Goal: Task Accomplishment & Management: Complete application form

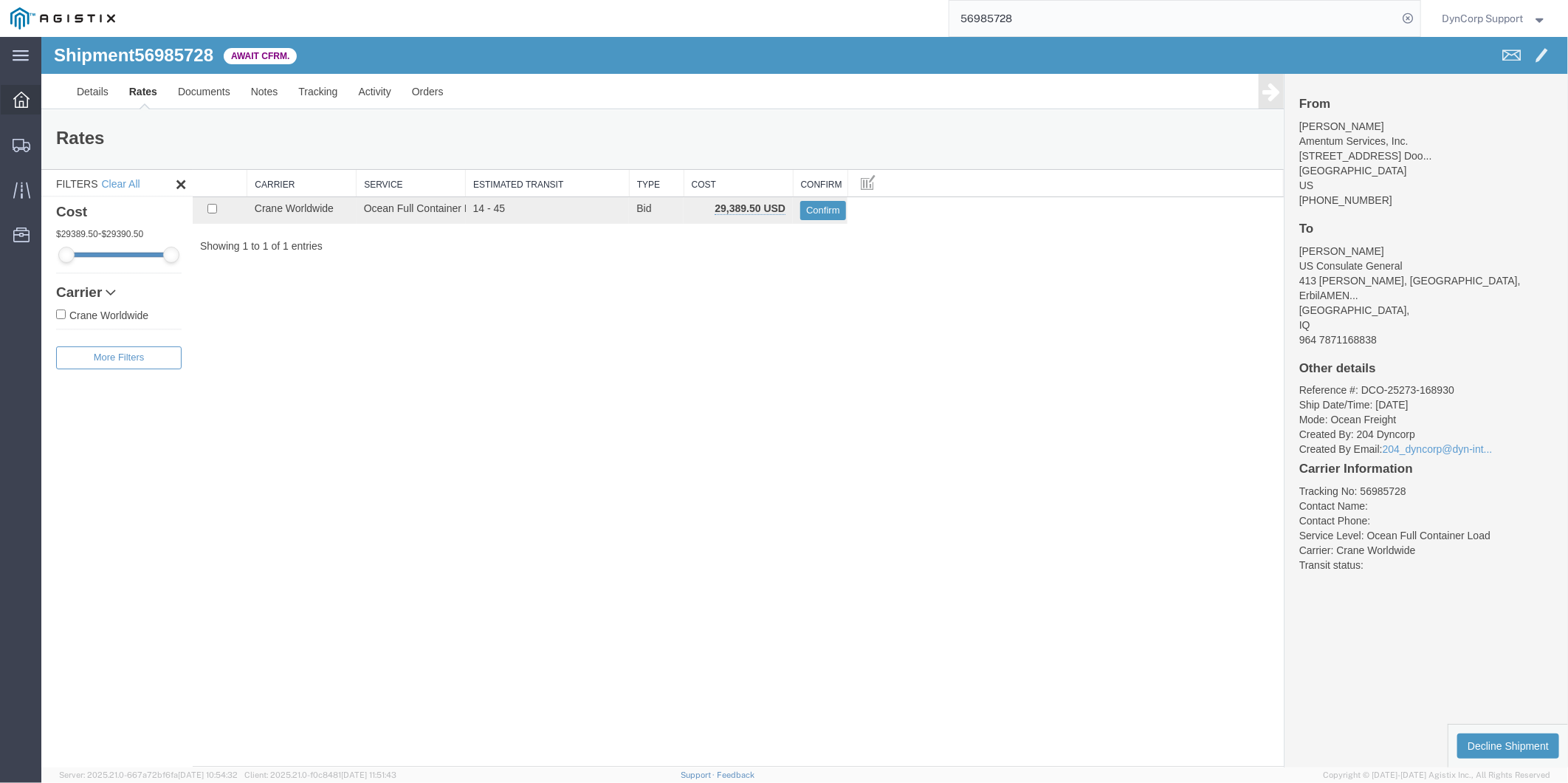
click at [18, 94] on icon at bounding box center [21, 100] width 17 height 17
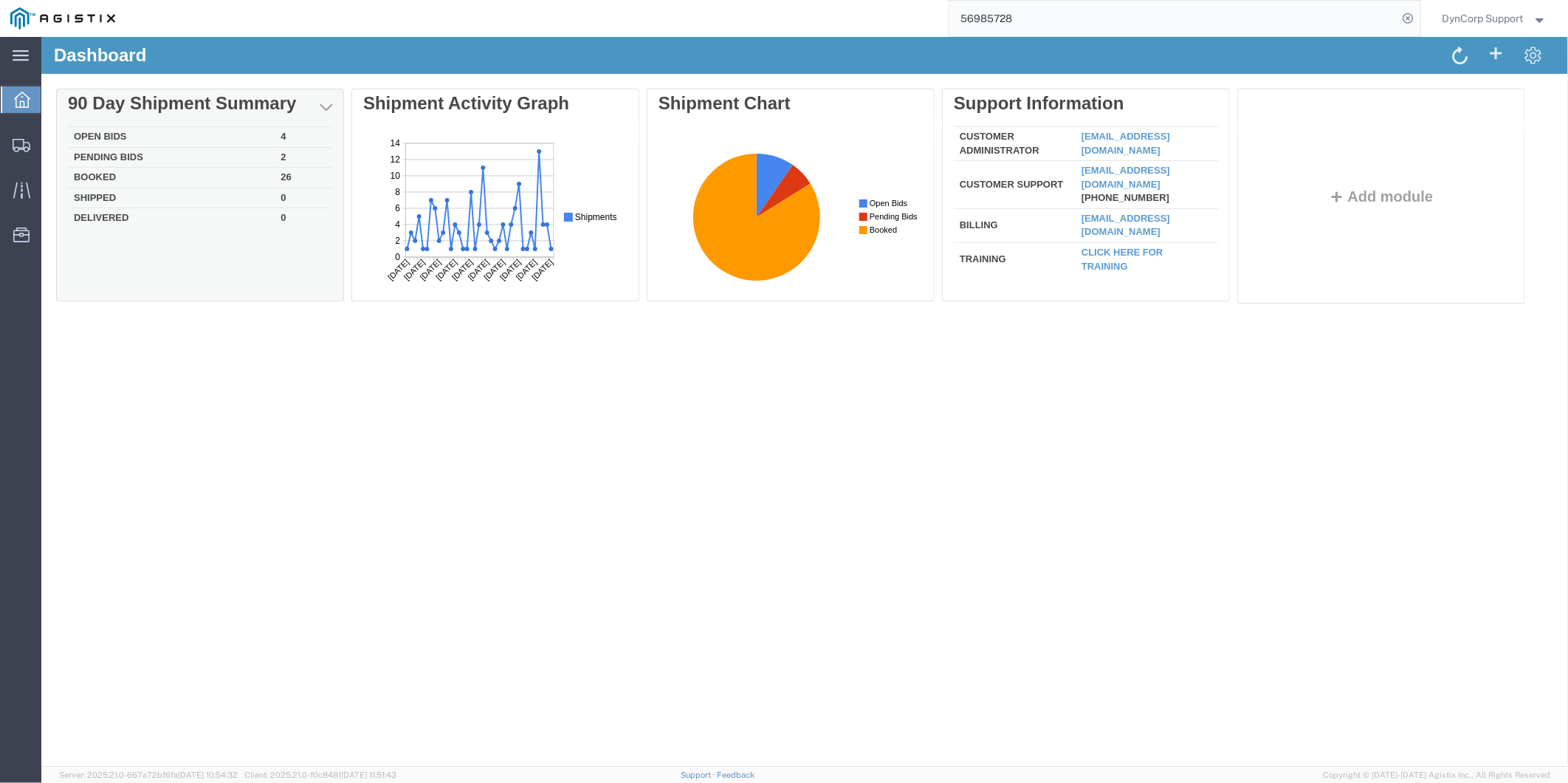
click at [88, 133] on td "Open Bids" at bounding box center [171, 136] width 206 height 20
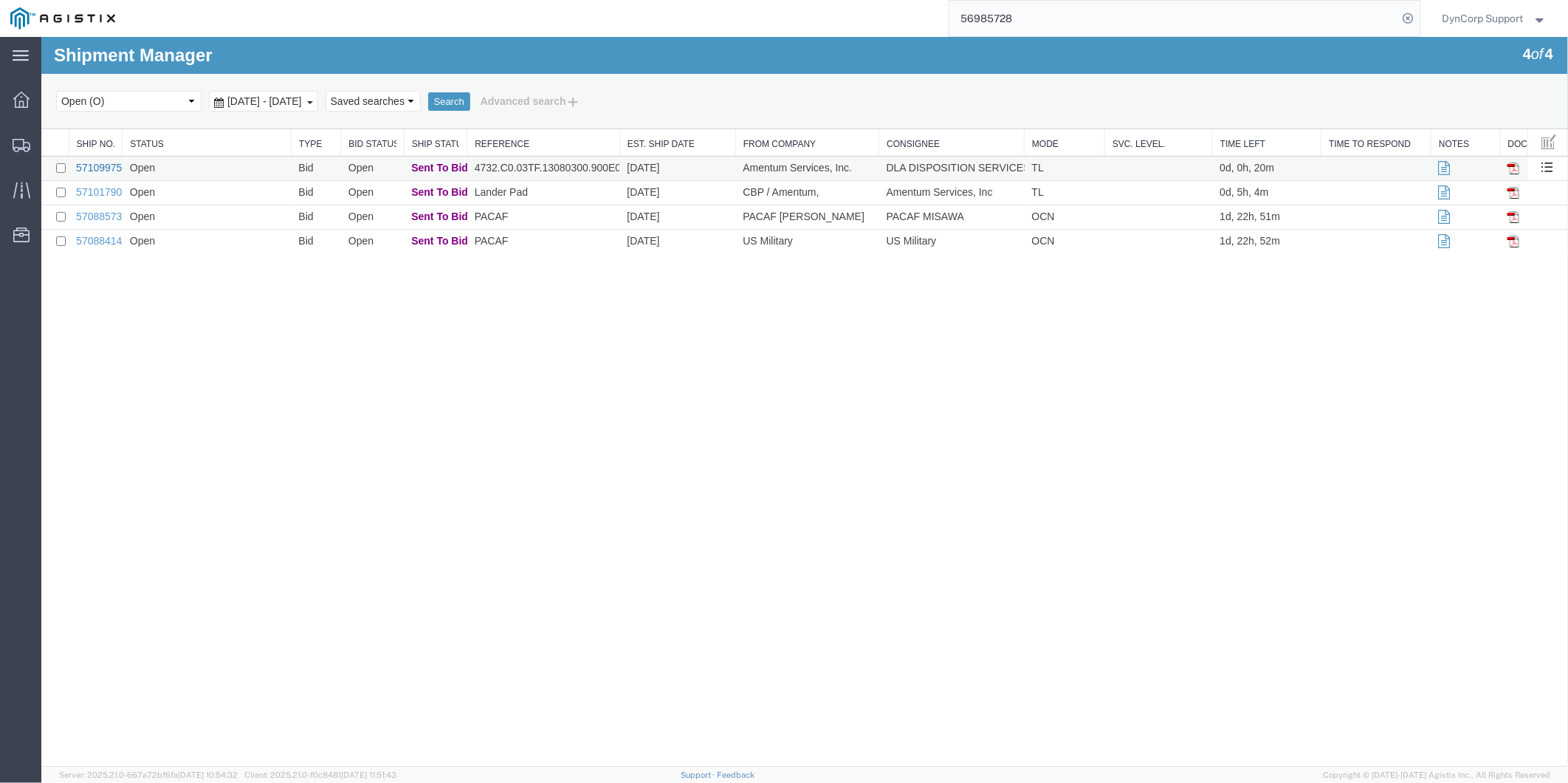
click at [94, 170] on link "57109975" at bounding box center [99, 167] width 46 height 12
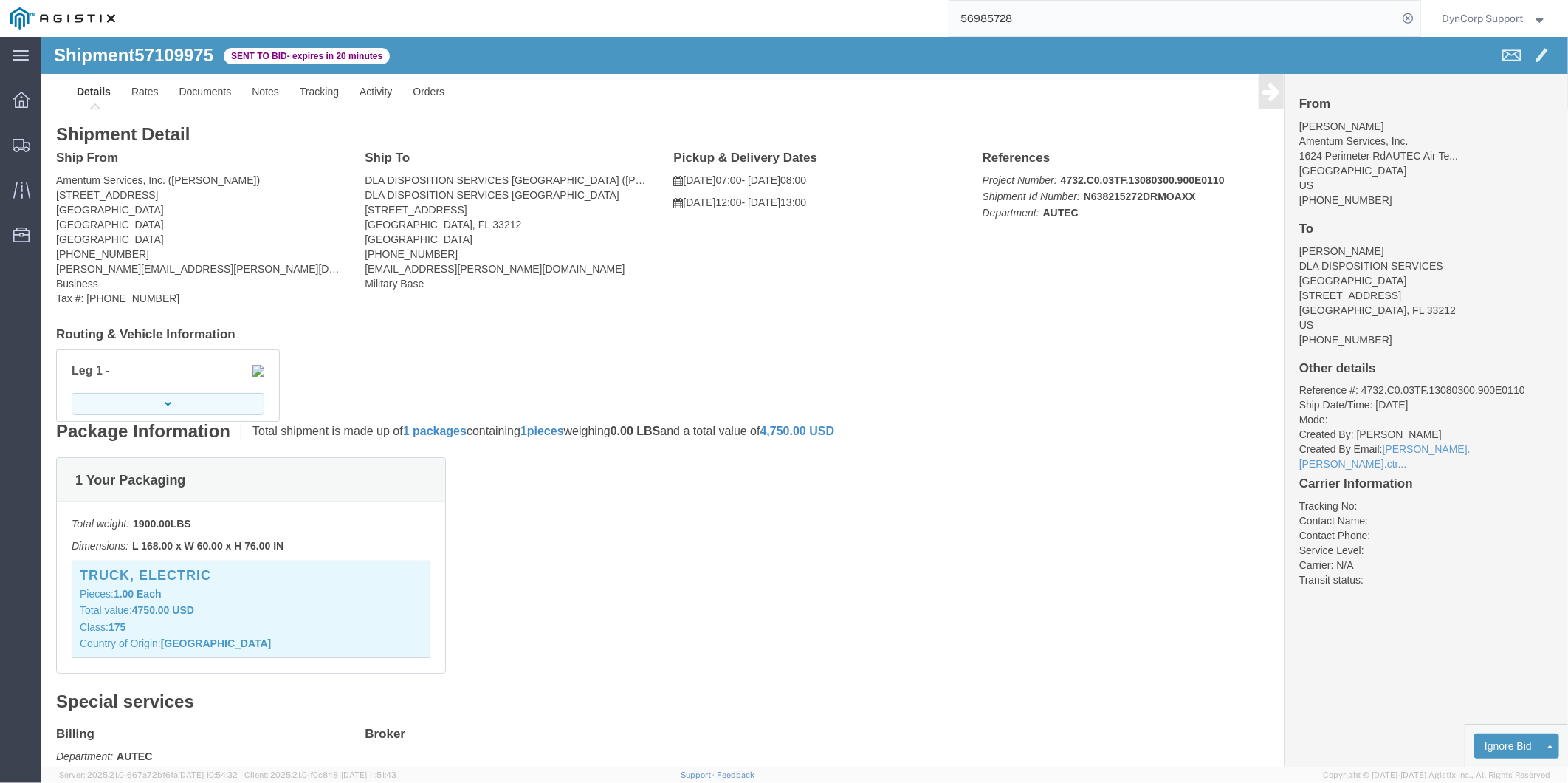
click button "button"
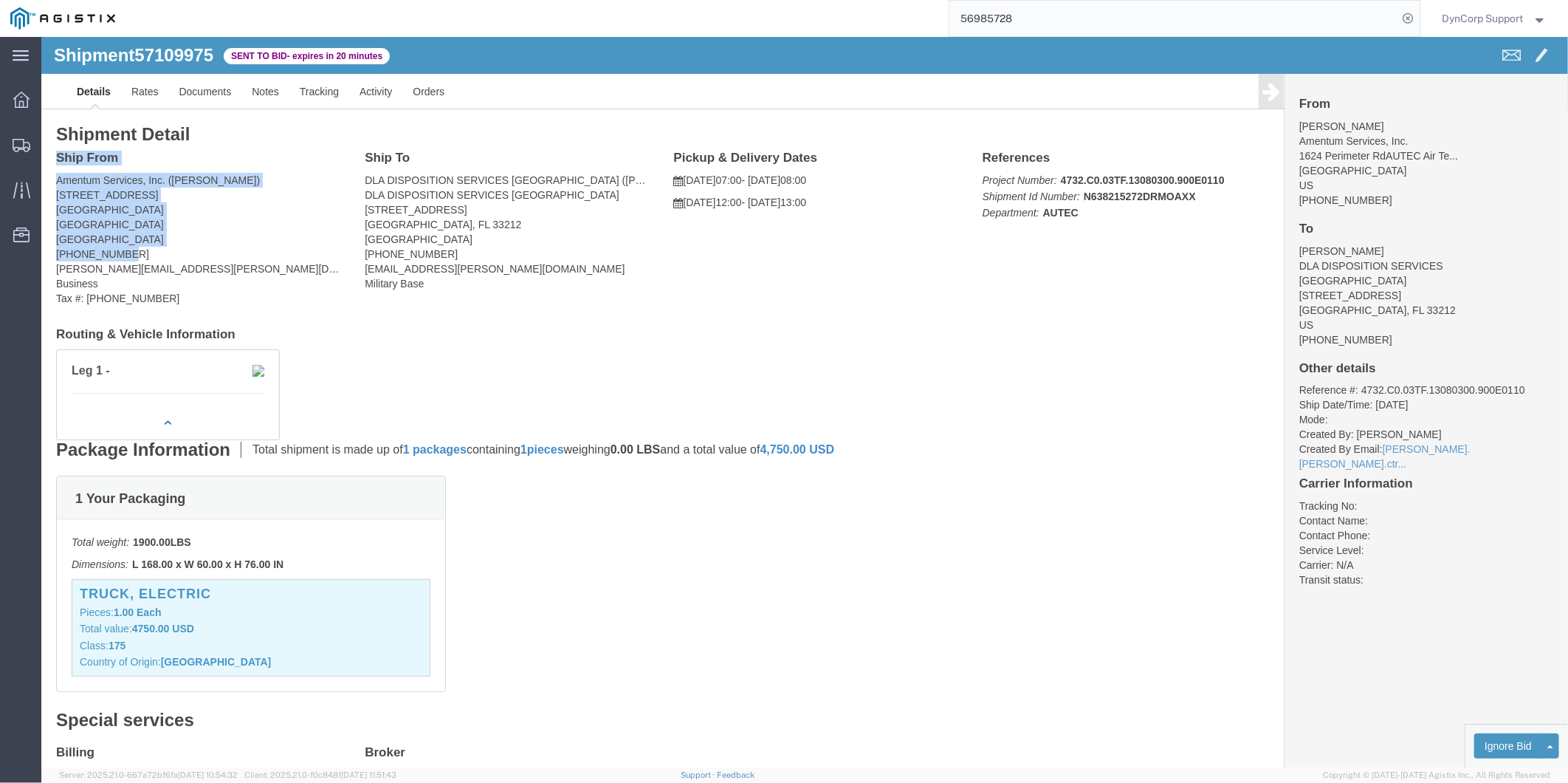
drag, startPoint x: 137, startPoint y: 209, endPoint x: 15, endPoint y: 122, distance: 149.8
click div "Ship From Amentum Services, Inc. ([PERSON_NAME]) [STREET_ADDRESS] [PHONE_NUMBER…"
drag, startPoint x: 596, startPoint y: 290, endPoint x: 495, endPoint y: 234, distance: 115.5
click div "Shipment Detail Ship From Amentum Services, Inc. ([PERSON_NAME]) [STREET_ADDRES…"
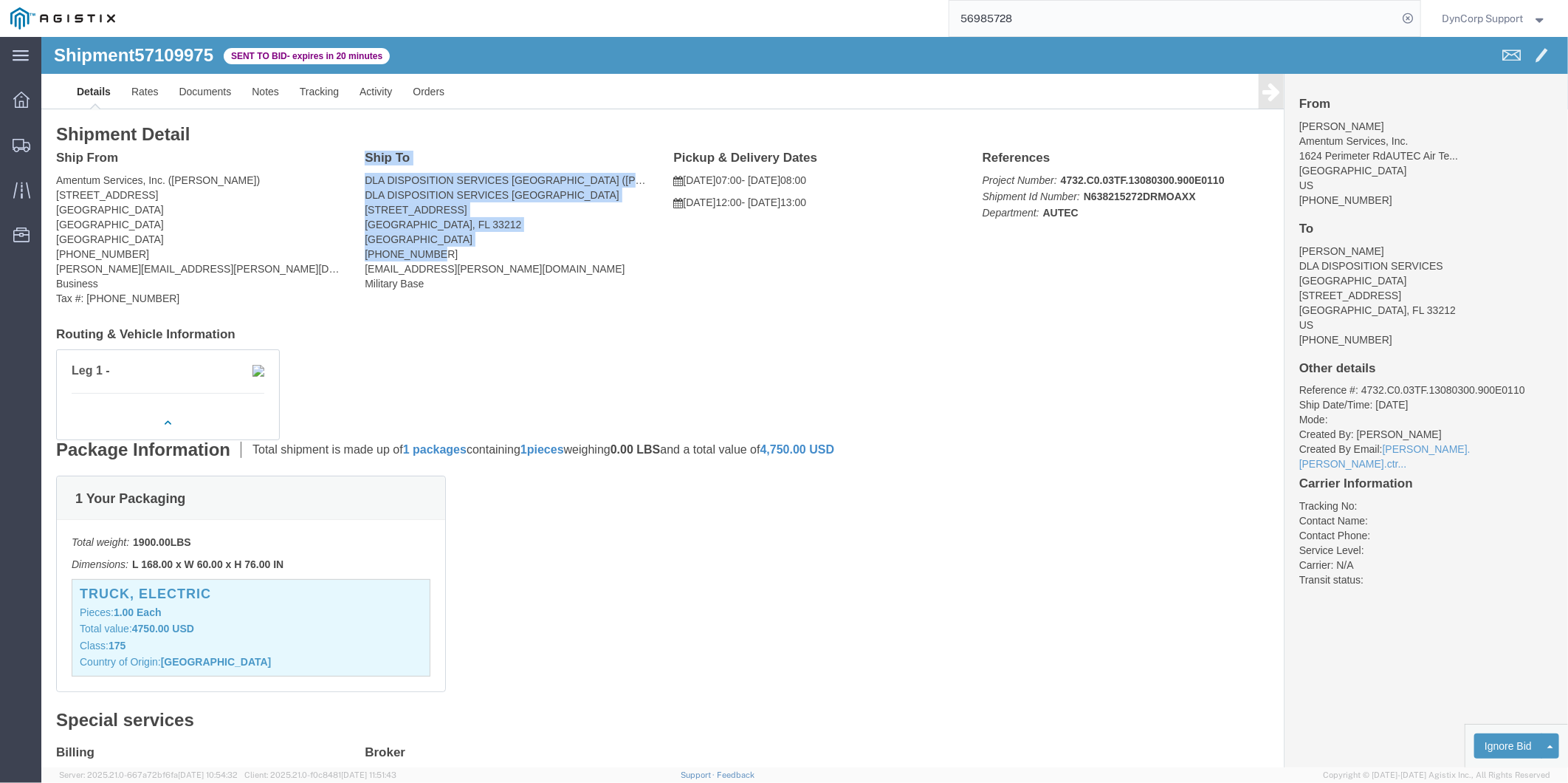
drag, startPoint x: 413, startPoint y: 218, endPoint x: 315, endPoint y: 121, distance: 137.9
click div "Ship To DLA DISPOSITION SERVICES [GEOGRAPHIC_DATA] ([PERSON_NAME]) DLA DISPOSIT…"
copy div "Ship To DLA DISPOSITION SERVICES [GEOGRAPHIC_DATA] ([PERSON_NAME]) DLA DISPOSIT…"
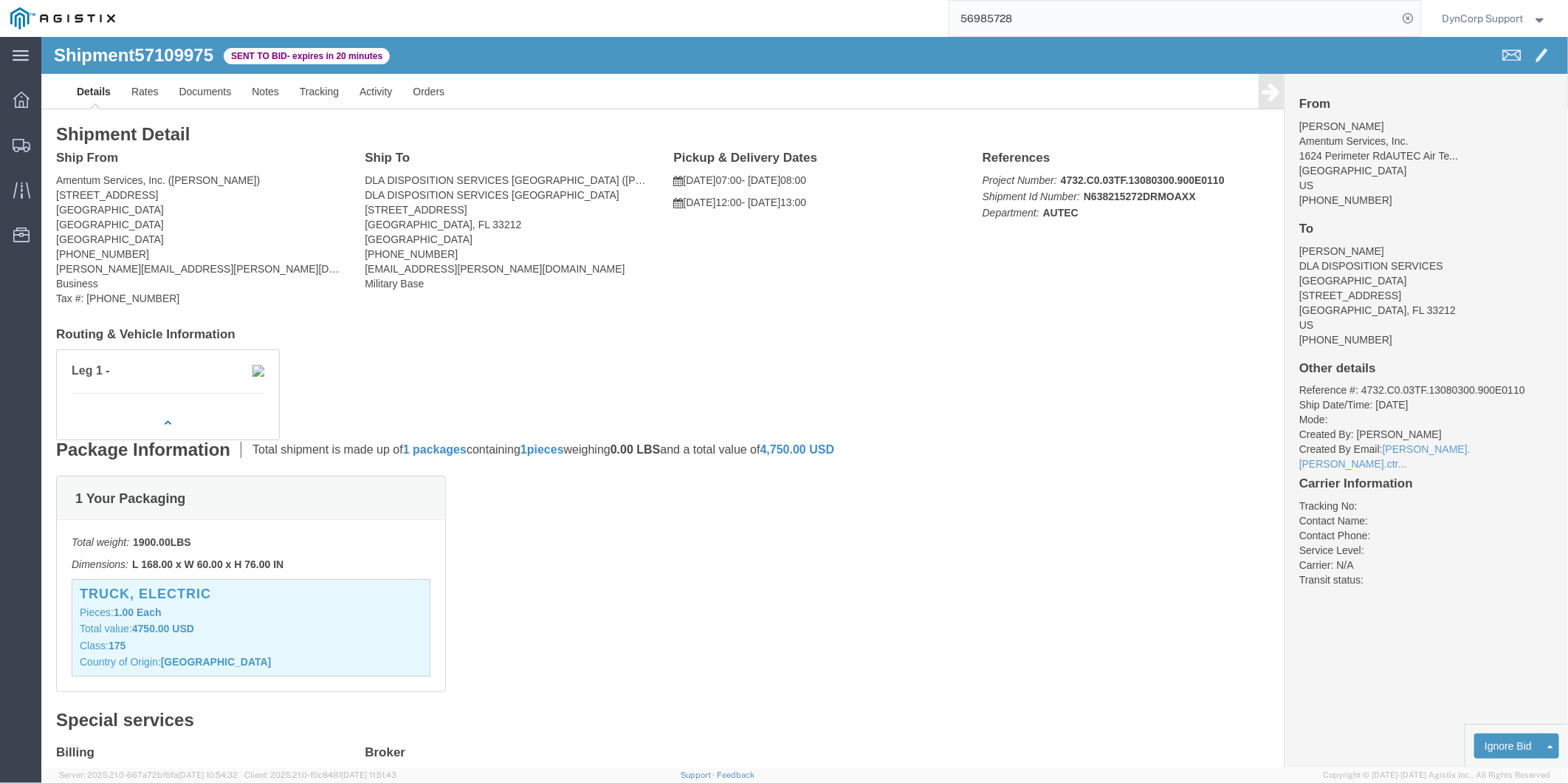
click h4 "Routing & Vehicle Information"
click link "Documents"
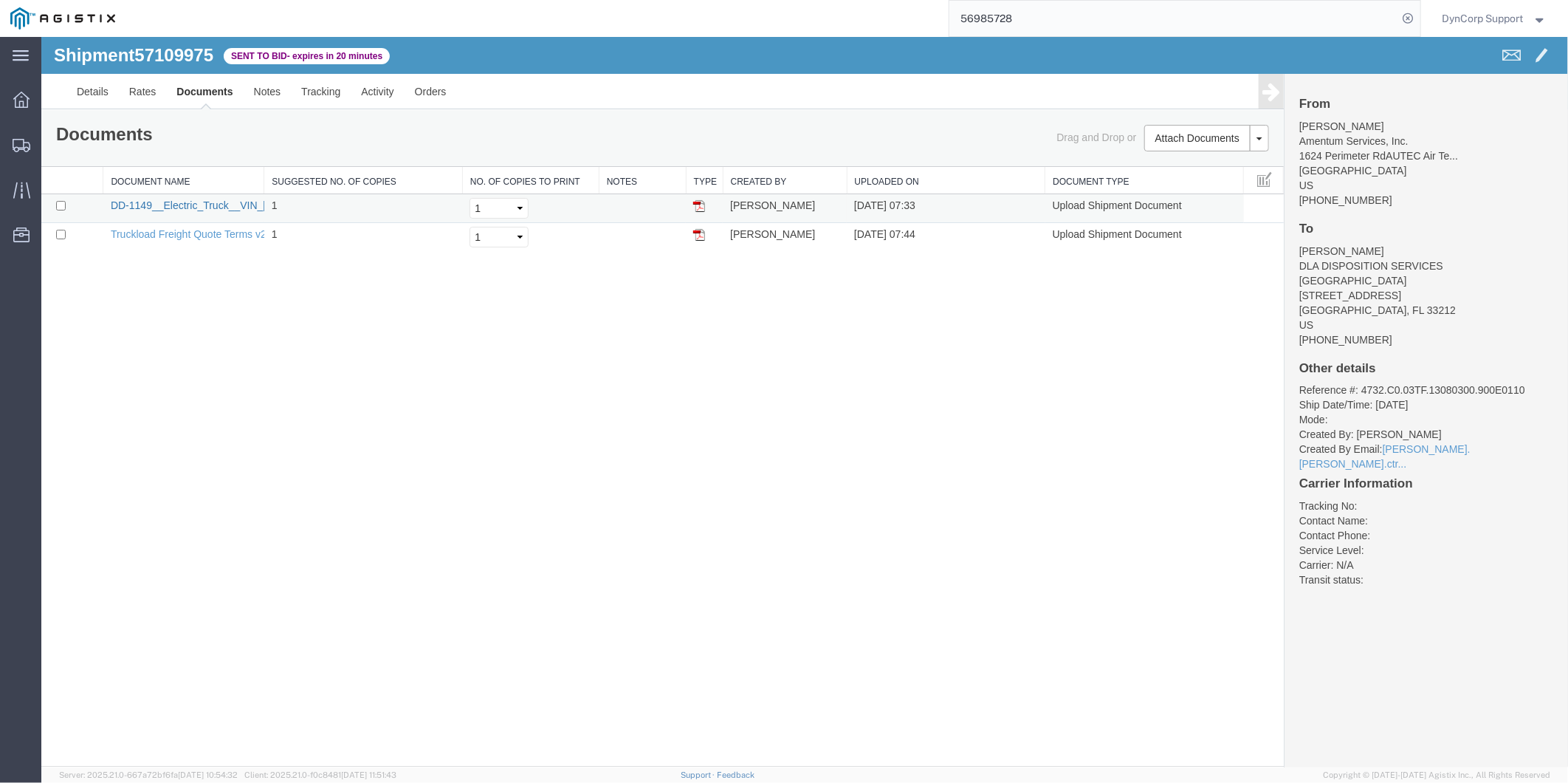
click at [177, 201] on link "DD-1149__Electric_Truck__VIN_[US_VEHICLE_IDENTIFICATION_NUMBER]__2.pdf" at bounding box center [307, 204] width 395 height 12
click at [277, 89] on link "Notes" at bounding box center [266, 90] width 48 height 35
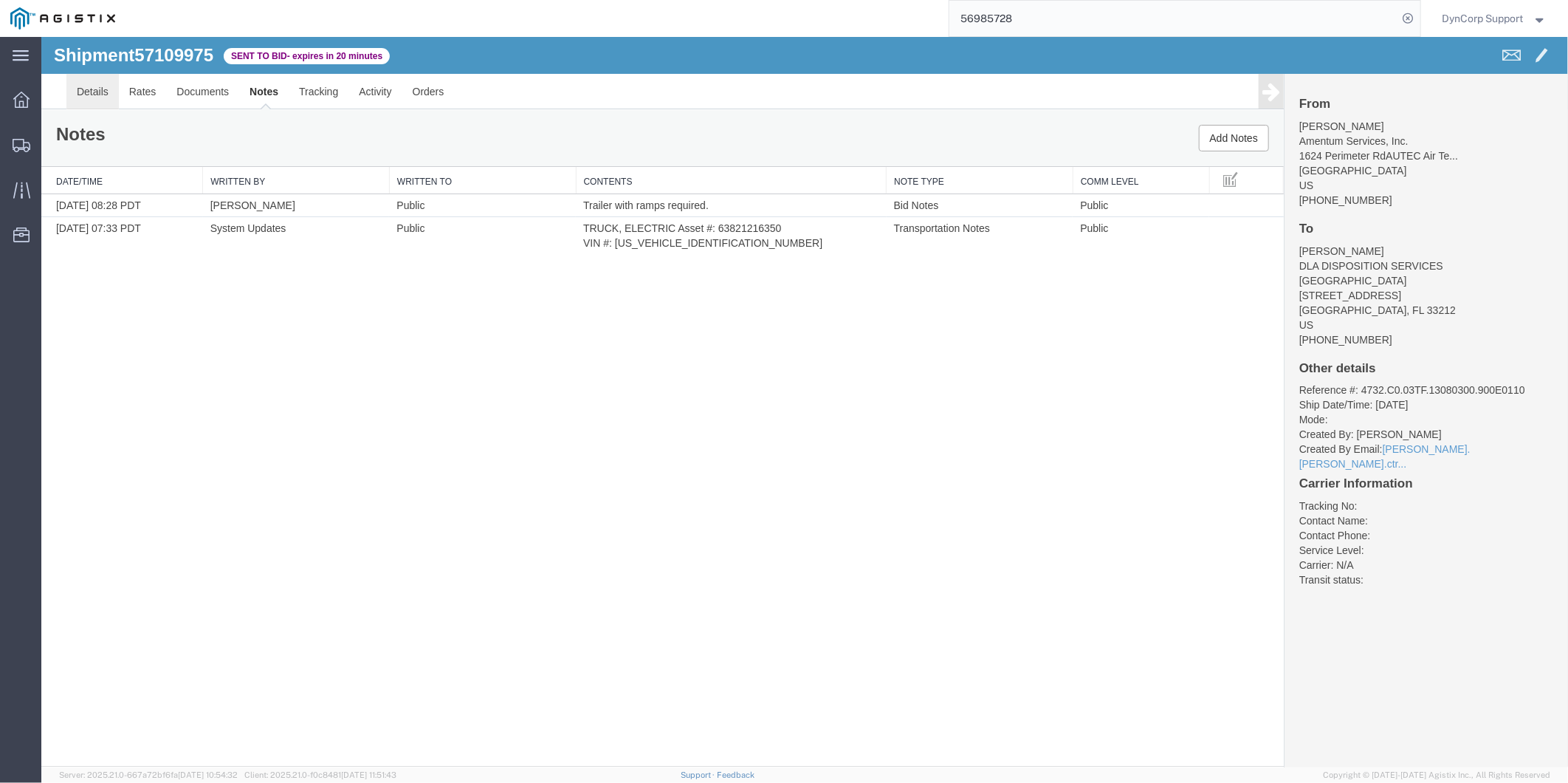
click at [89, 76] on link "Details" at bounding box center [91, 90] width 53 height 35
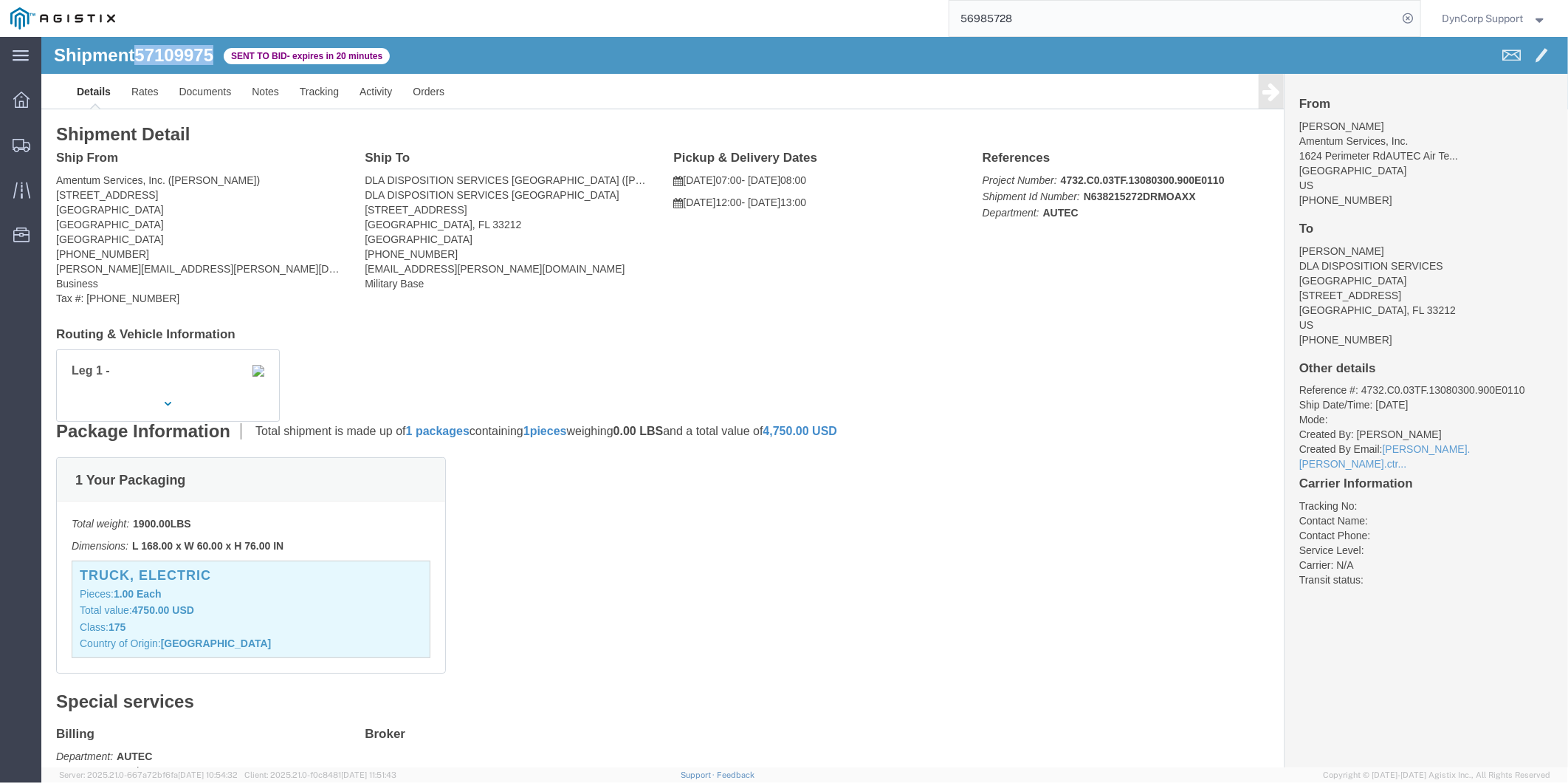
drag, startPoint x: 97, startPoint y: 12, endPoint x: 178, endPoint y: 25, distance: 82.0
click div "Shipment 57109975 2 of 2 Sent to Bid - expires in 20 minutes"
copy span "57109975"
click at [28, 94] on icon at bounding box center [21, 100] width 17 height 17
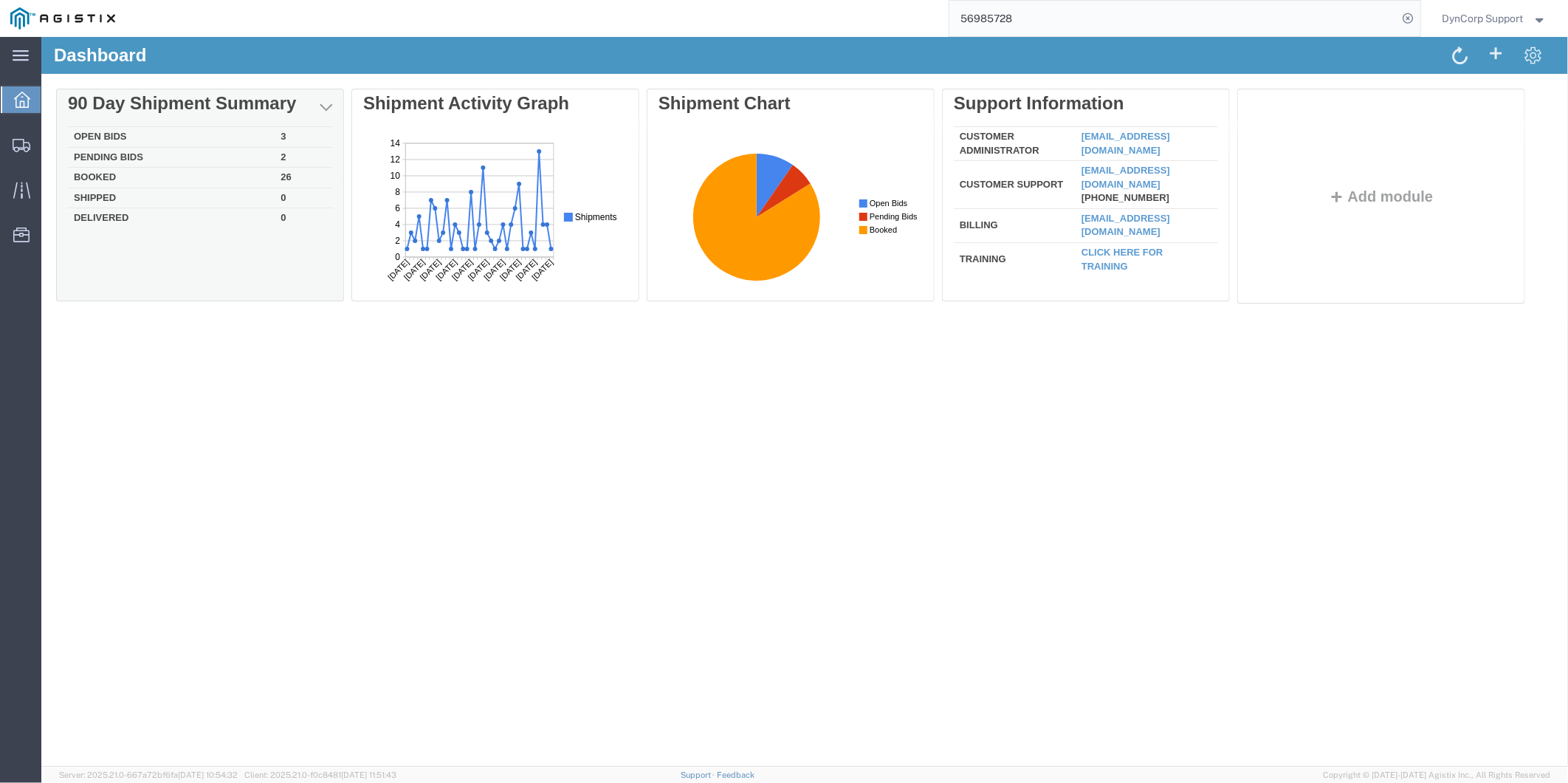
click at [91, 128] on td "Open Bids" at bounding box center [171, 136] width 206 height 20
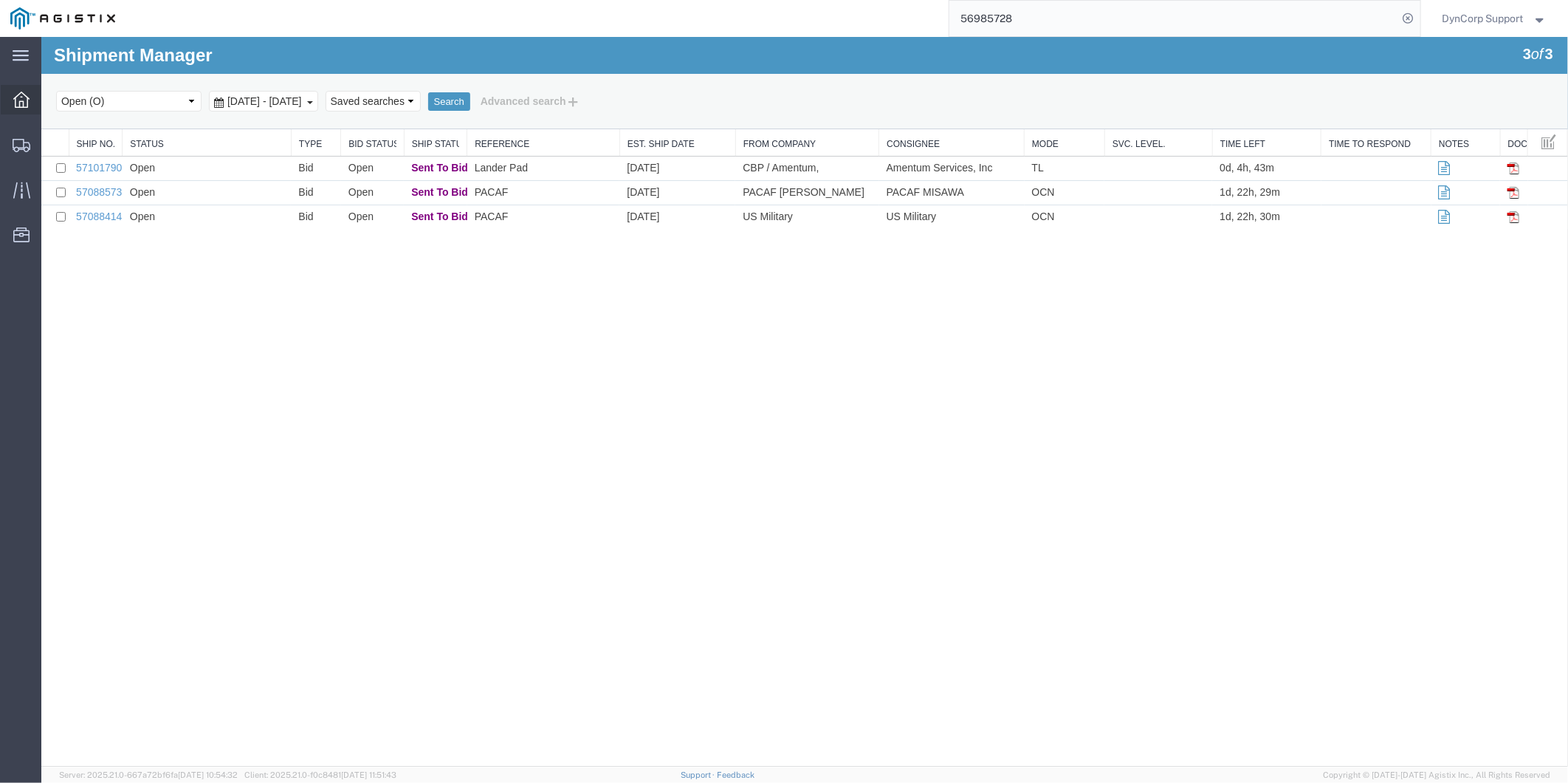
click at [9, 97] on div at bounding box center [21, 100] width 41 height 30
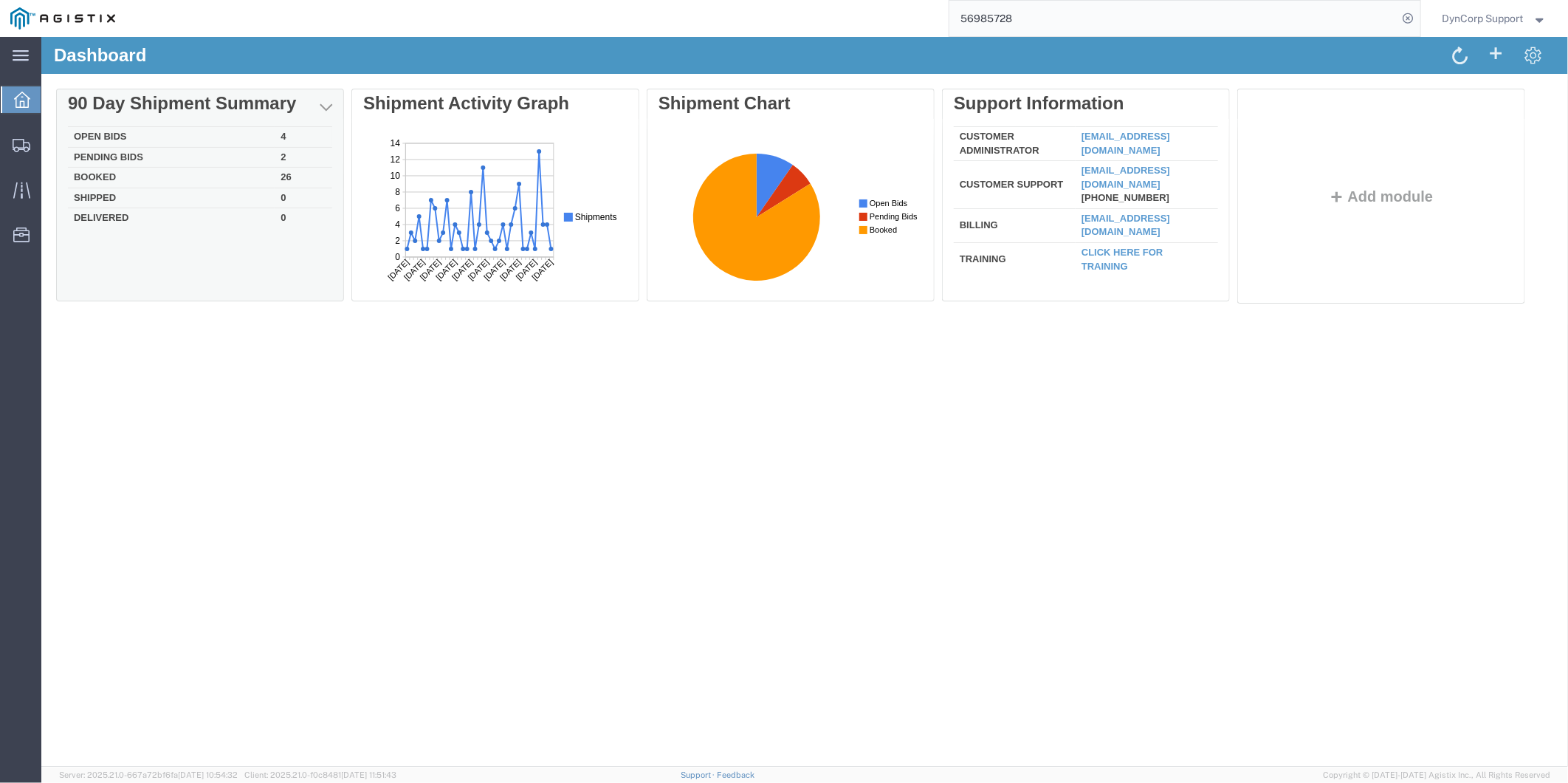
click at [121, 130] on td "Open Bids" at bounding box center [171, 136] width 206 height 20
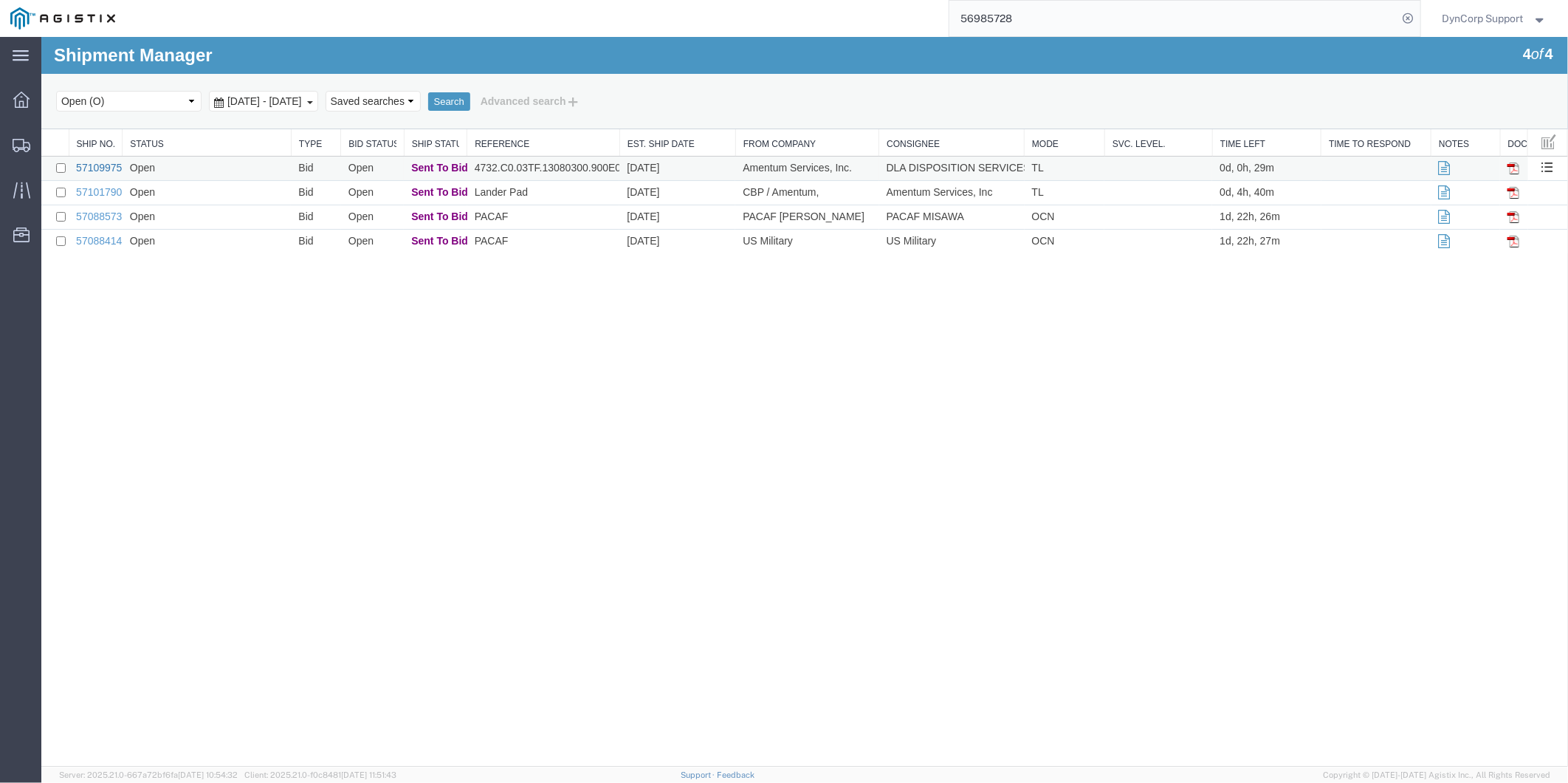
click at [101, 162] on link "57109975" at bounding box center [99, 167] width 46 height 12
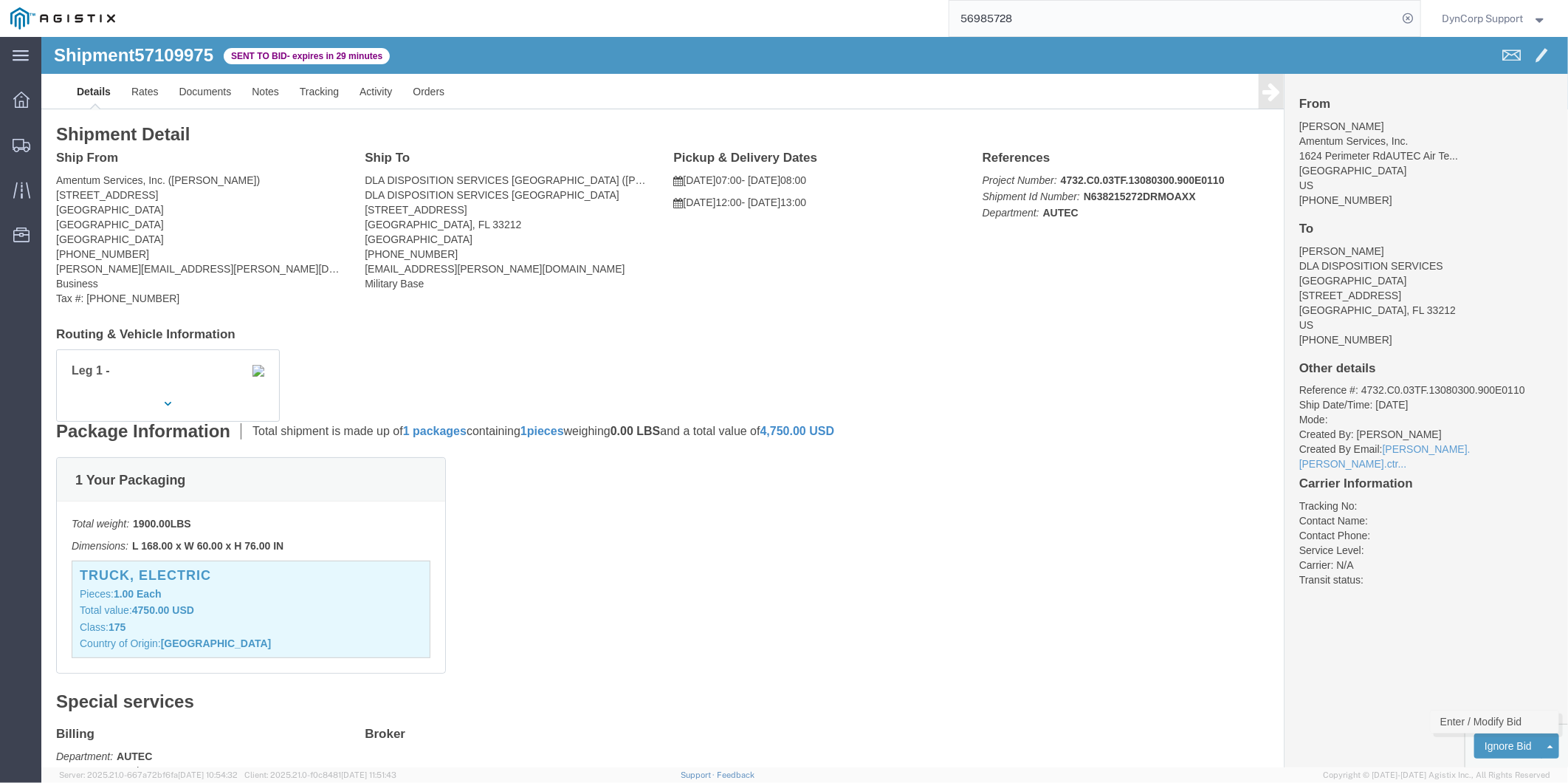
click link "Enter / Modify Bid"
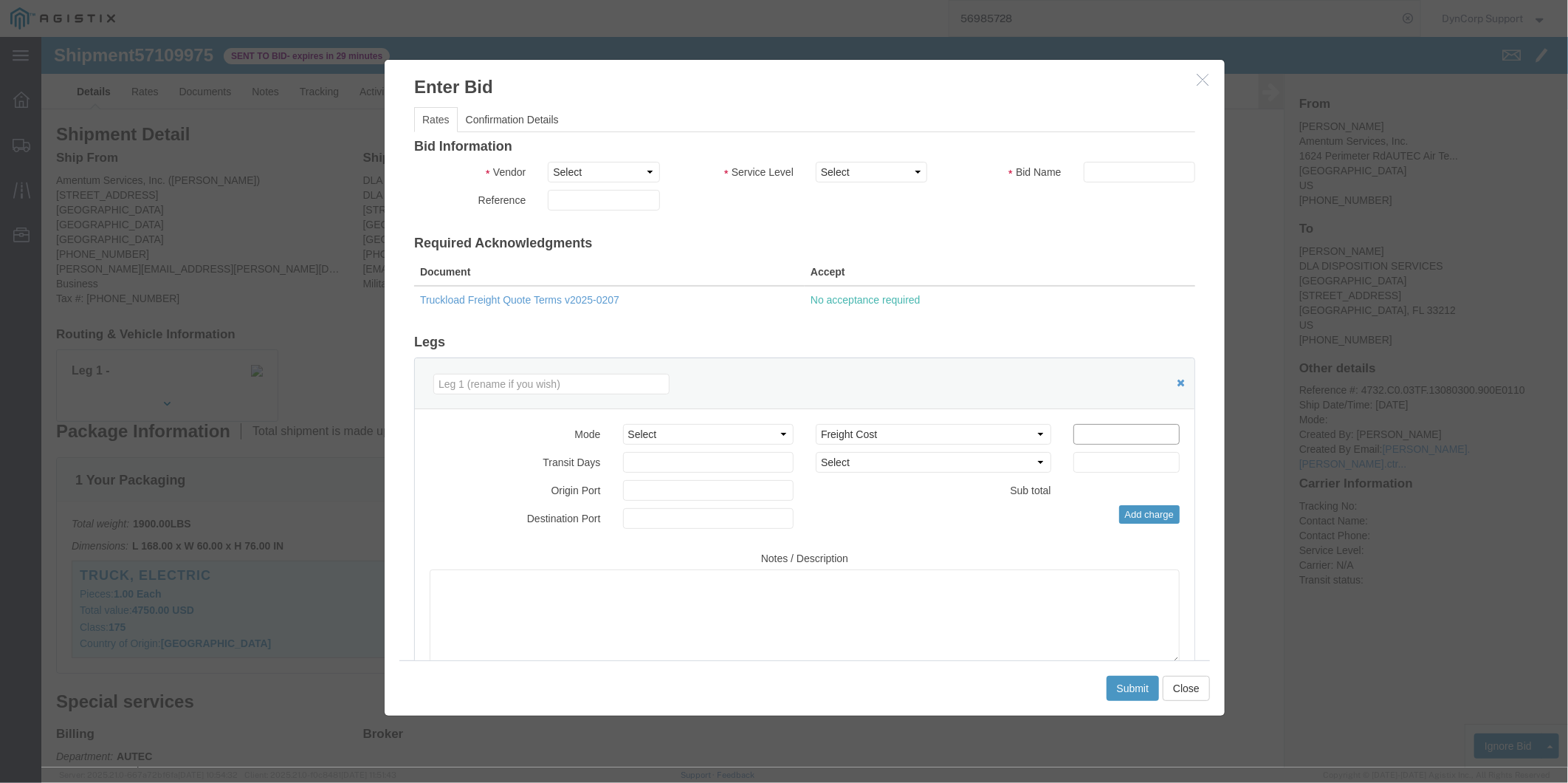
click input "number"
type input "950.00"
click select "Select Crane Worldwide [PERSON_NAME] International"
select select "141"
click select "Select Crane Worldwide [PERSON_NAME] International"
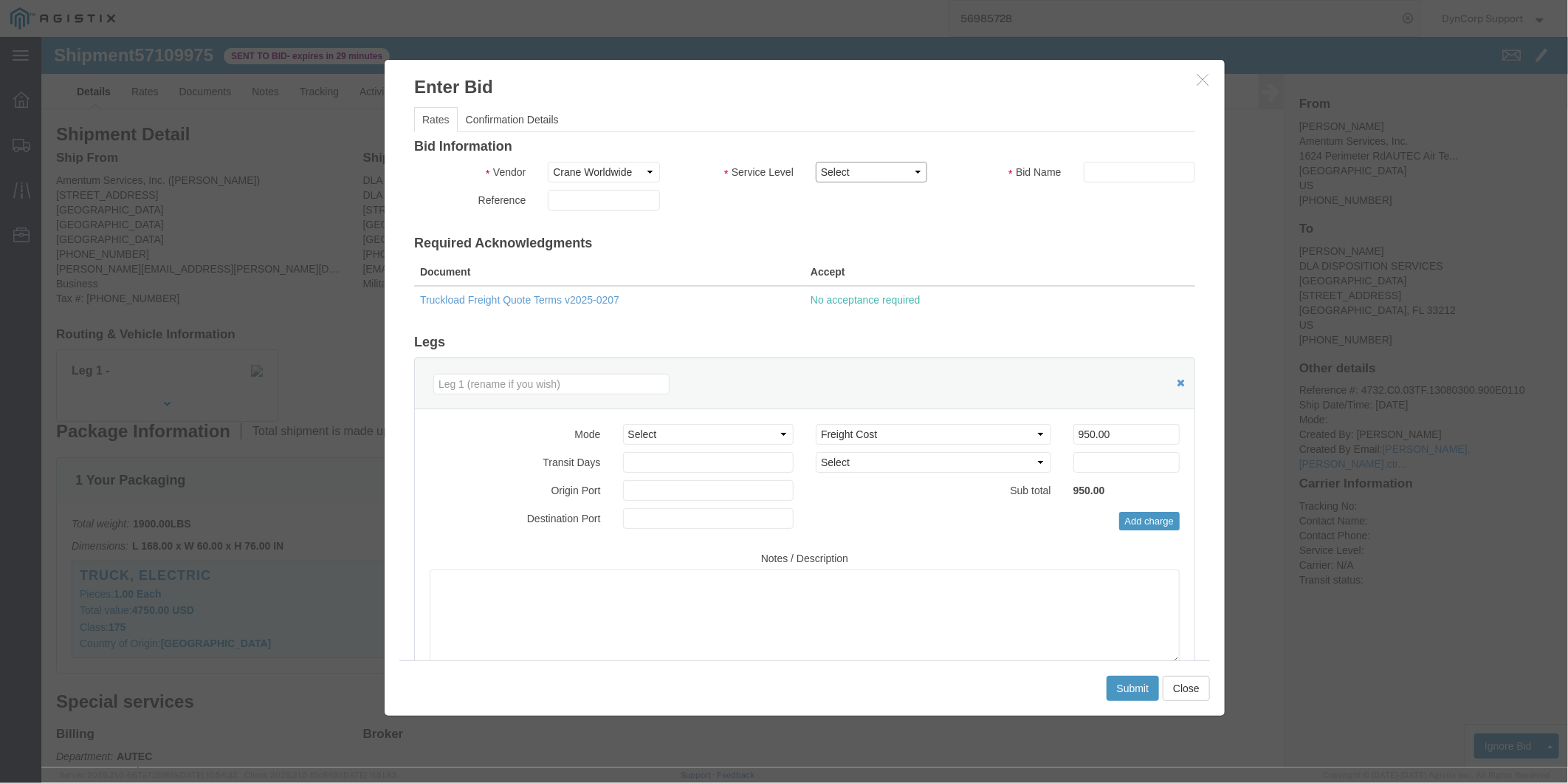
click select "Select 2 Day AM Service 2 Day PM 2 Day Service 3 - 5 Day 3 Day PM 3 Day Service…"
select select "1208"
click select "Select 2 Day AM Service 2 Day PM 2 Day Service 3 - 5 Day 3 Day PM 3 Day Service…"
click input "number"
type input "1"
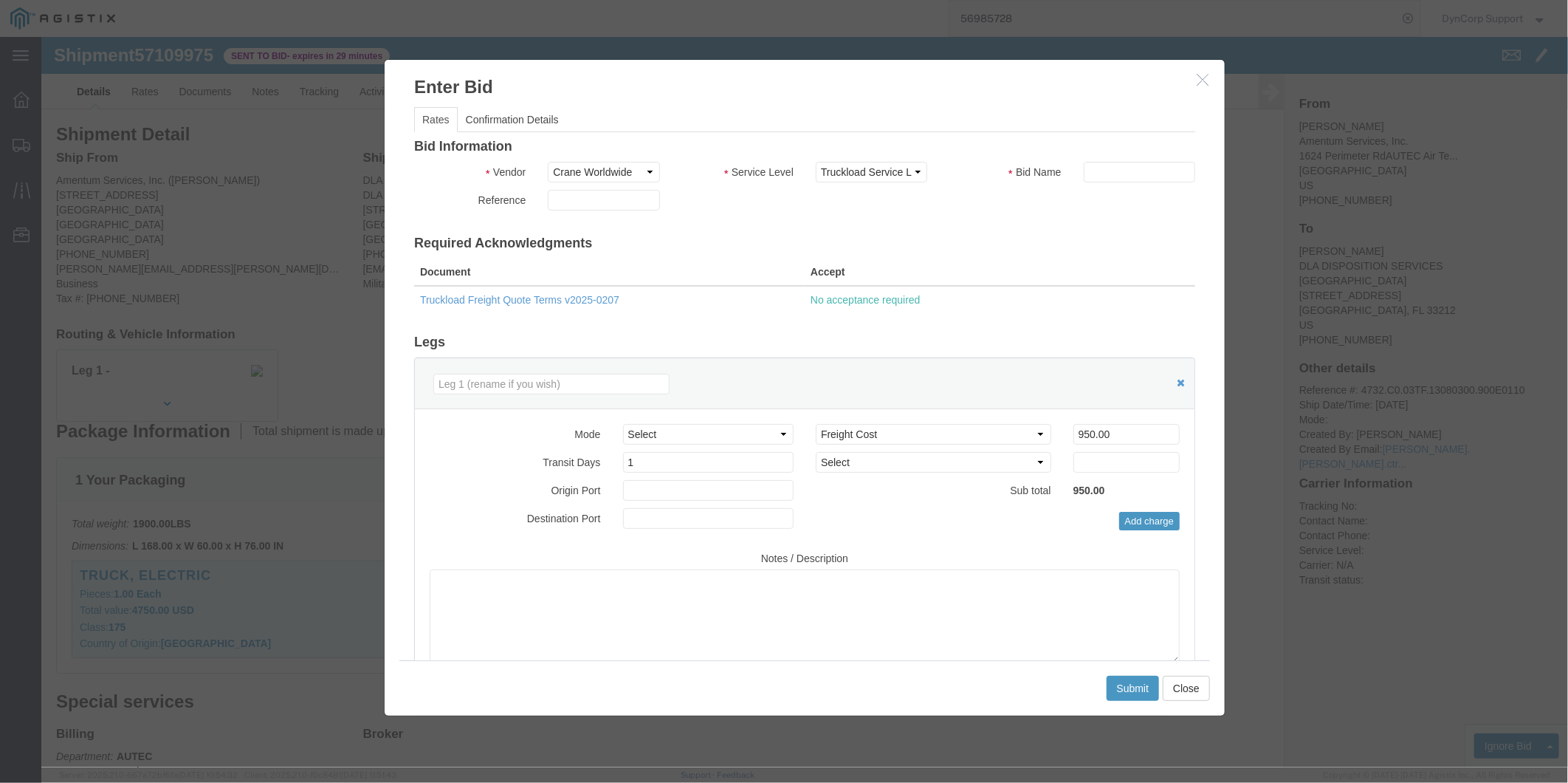
click div "Bid Name"
click input "text"
type input "5109975"
click button "Submit"
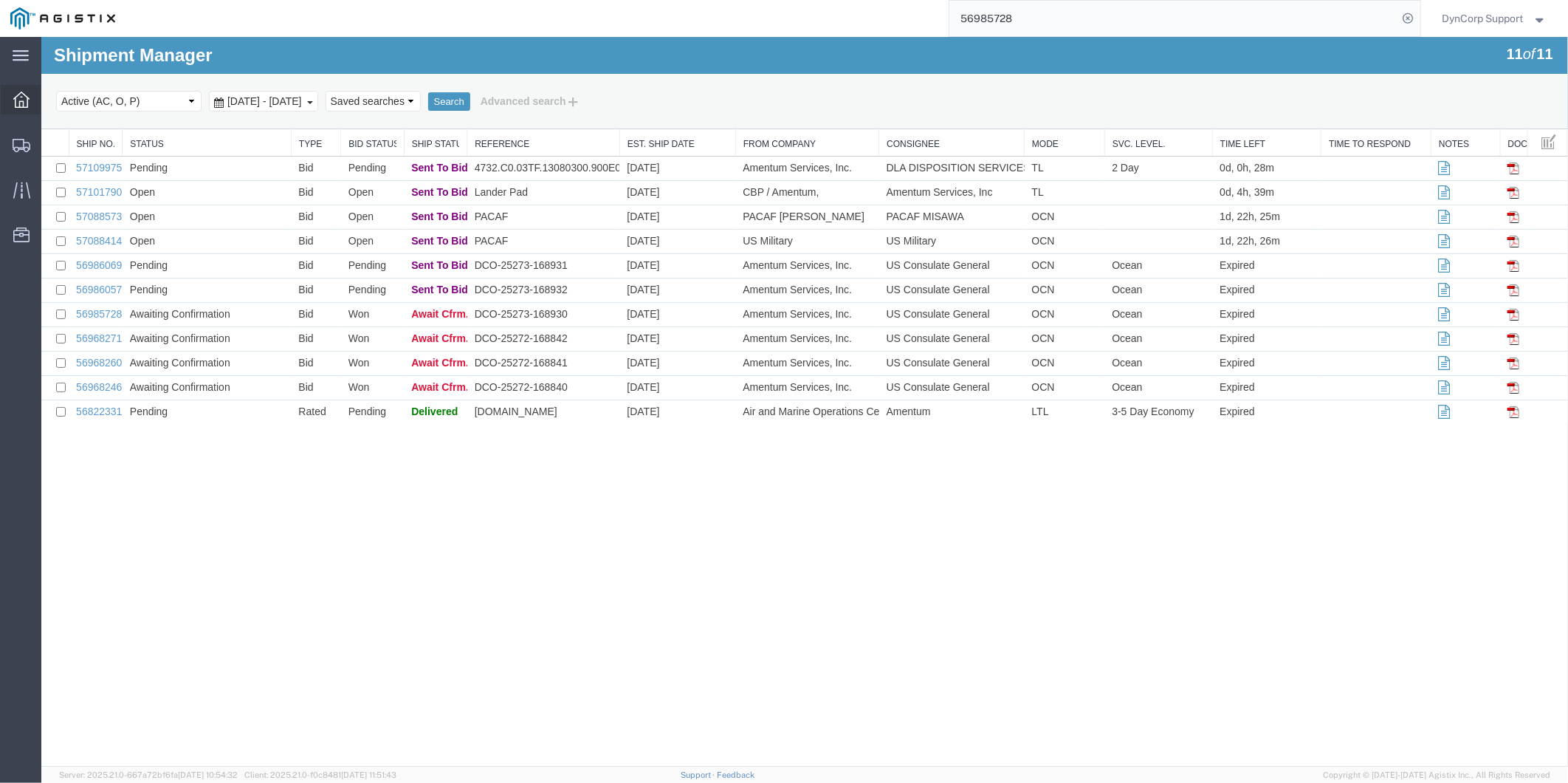
click at [13, 98] on icon at bounding box center [21, 100] width 17 height 17
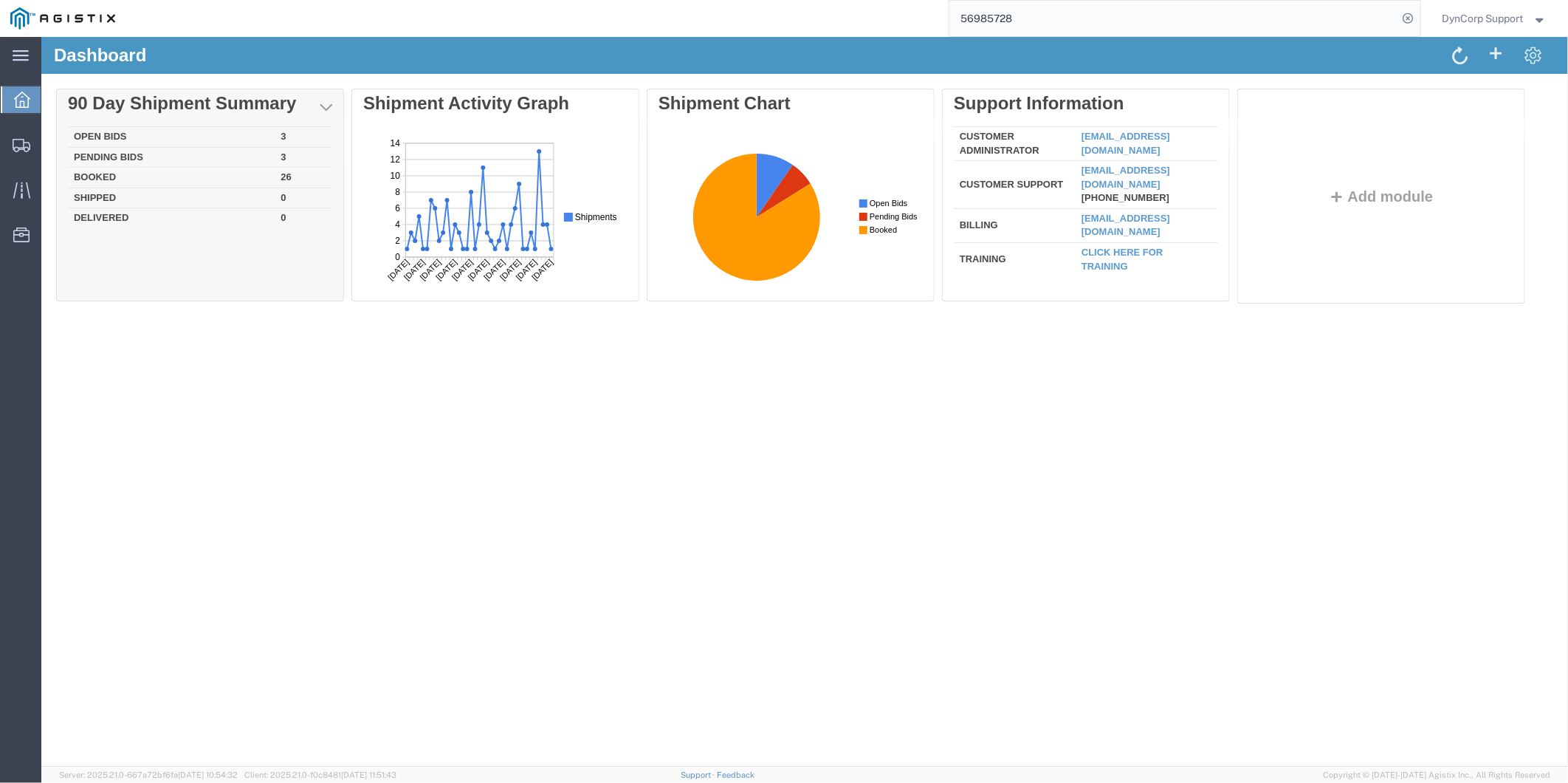
click at [114, 135] on td "Open Bids" at bounding box center [171, 136] width 206 height 20
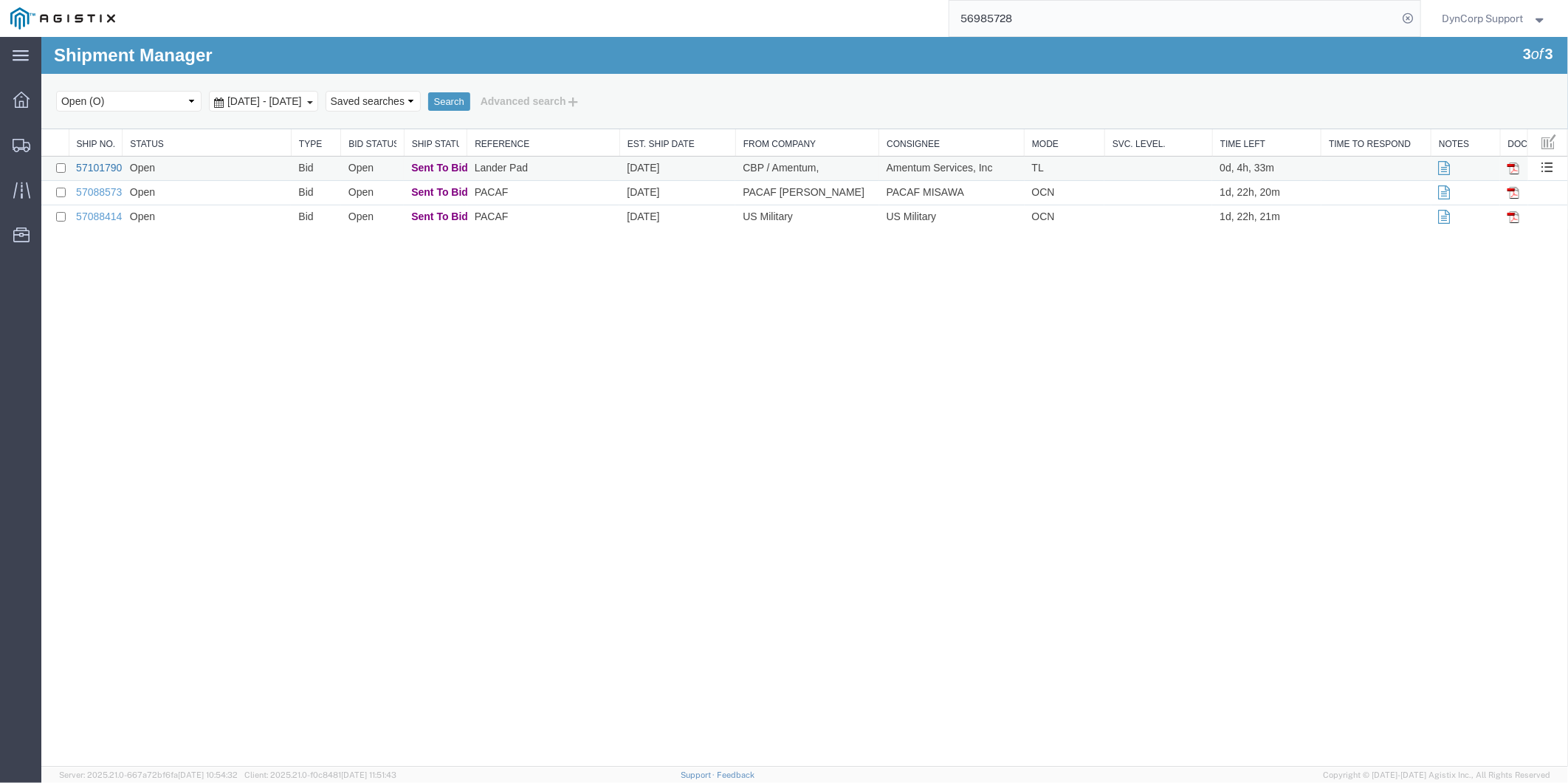
click at [107, 163] on link "57101790" at bounding box center [99, 167] width 46 height 12
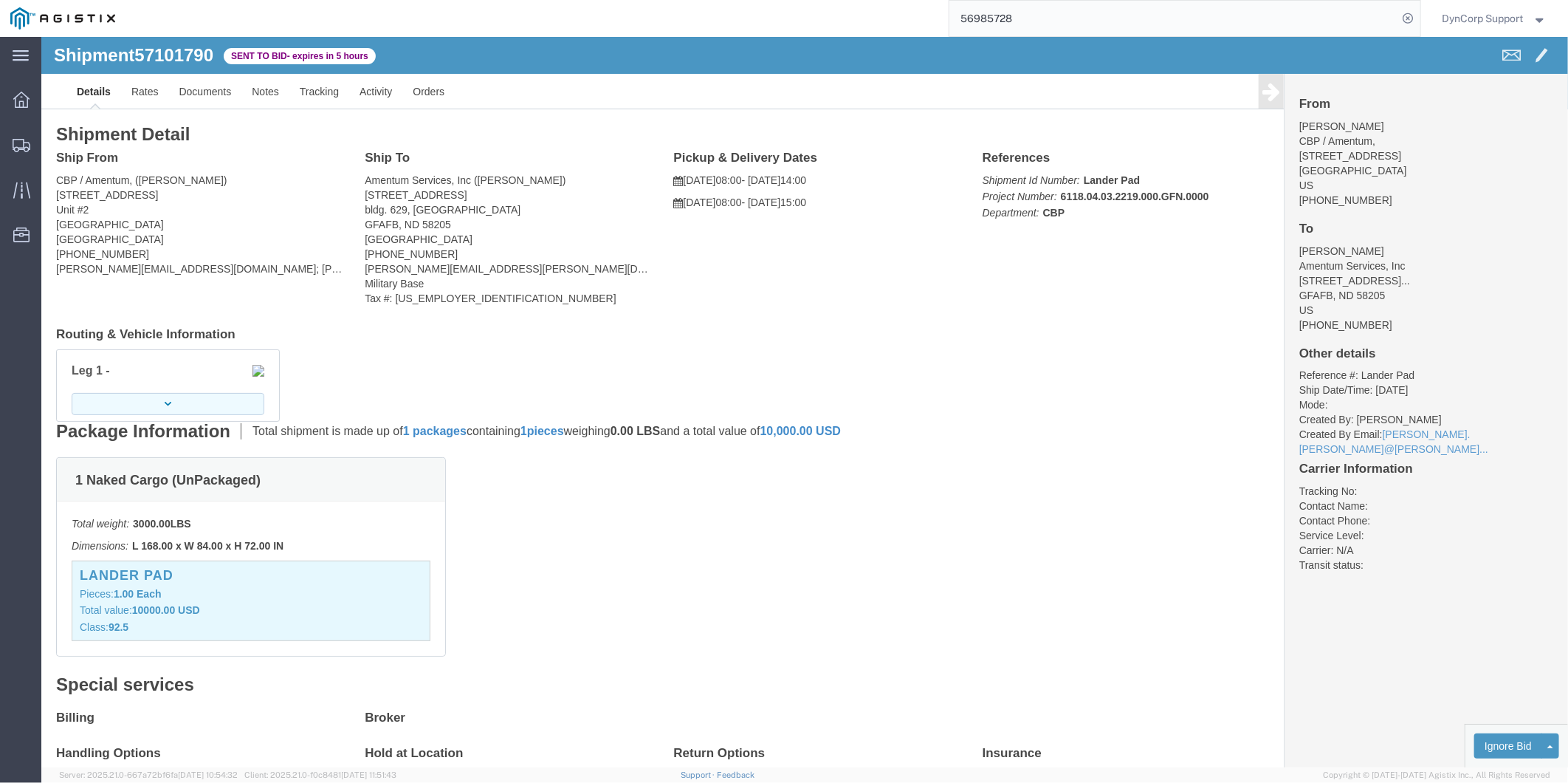
click button "button"
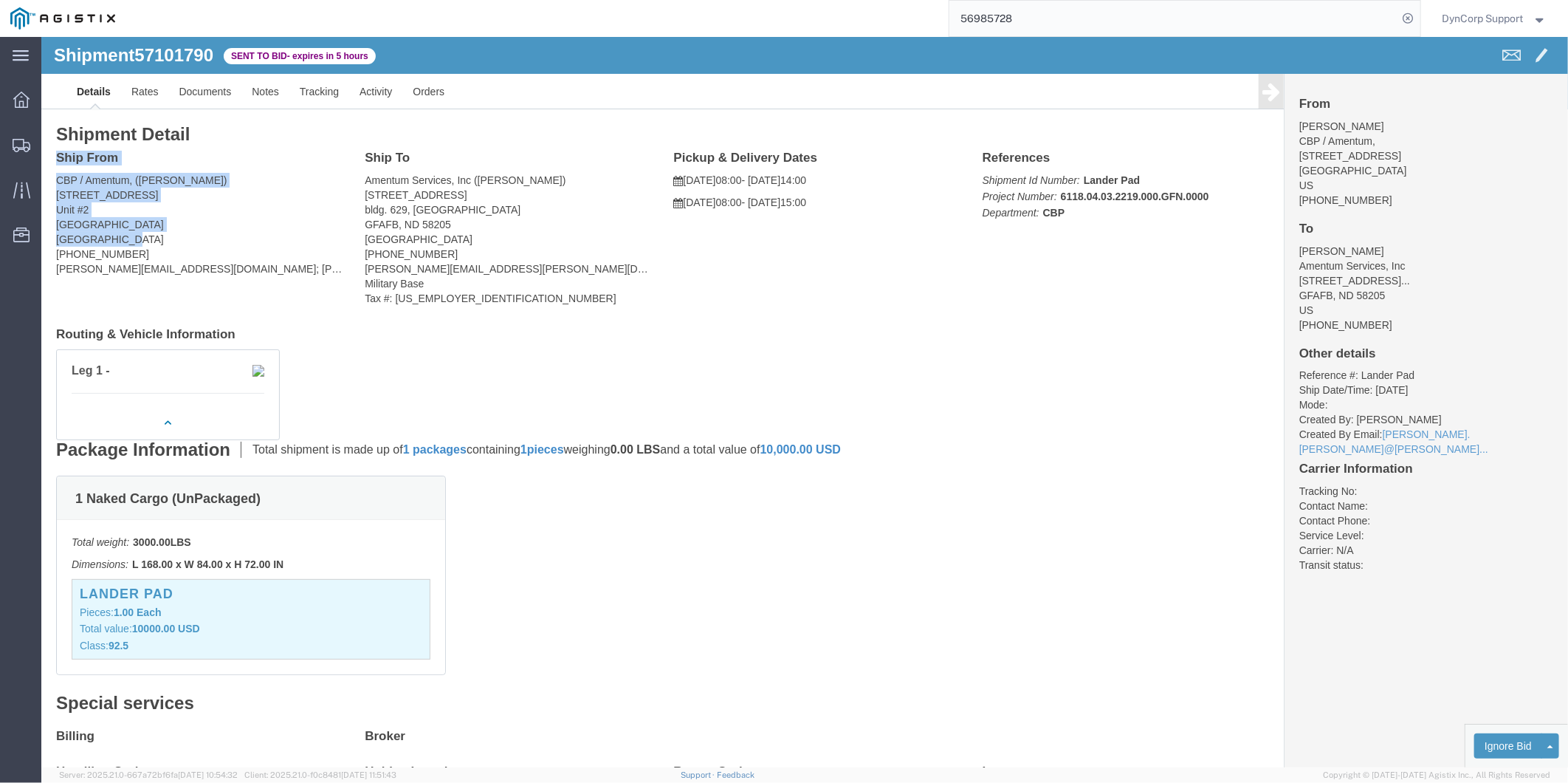
drag, startPoint x: 108, startPoint y: 203, endPoint x: 9, endPoint y: 122, distance: 127.9
click div "Ship From CBP / Amentum, ([PERSON_NAME]) [STREET_ADDRESS] [PHONE_NUMBER] [PERSO…"
copy div "Ship From CBP / Amentum, ([PERSON_NAME]) [STREET_ADDRESS]"
click address "Amentum Services, Inc ([PERSON_NAME]) [STREET_ADDRESS] [PHONE_NUMBER] [PERSON_N…"
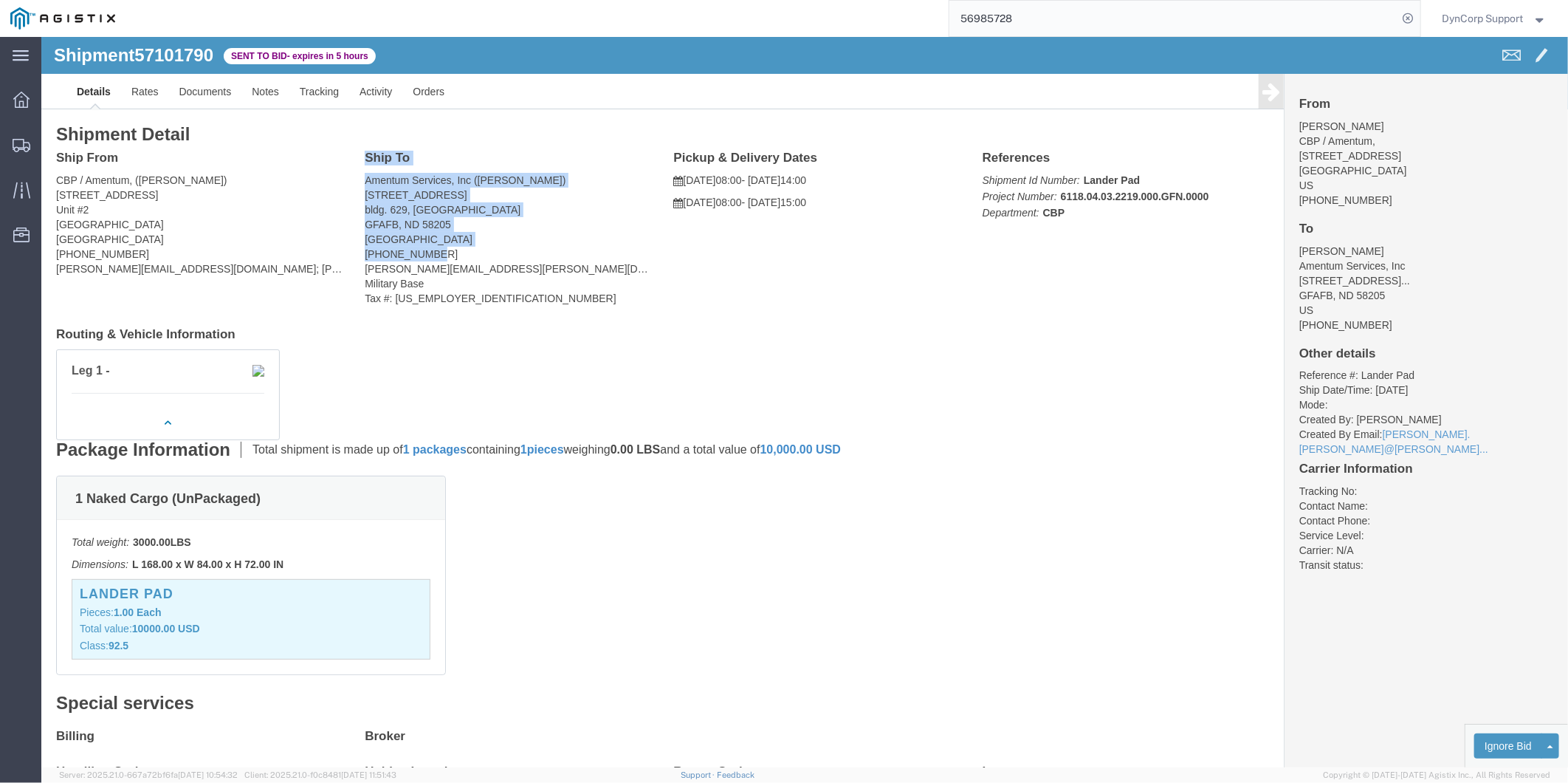
drag, startPoint x: 395, startPoint y: 220, endPoint x: 317, endPoint y: 121, distance: 126.0
click div "Ship To Amentum Services, Inc ([PERSON_NAME]) [STREET_ADDRESS] [PHONE_NUMBER] […"
copy div "Ship To Amentum Services, Inc ([PERSON_NAME]) [STREET_ADDRESS] [PHONE_NUMBER]"
click div "Shipment Detail Ship From CBP / Amentum, ([PERSON_NAME]) [STREET_ADDRESS] [PHON…"
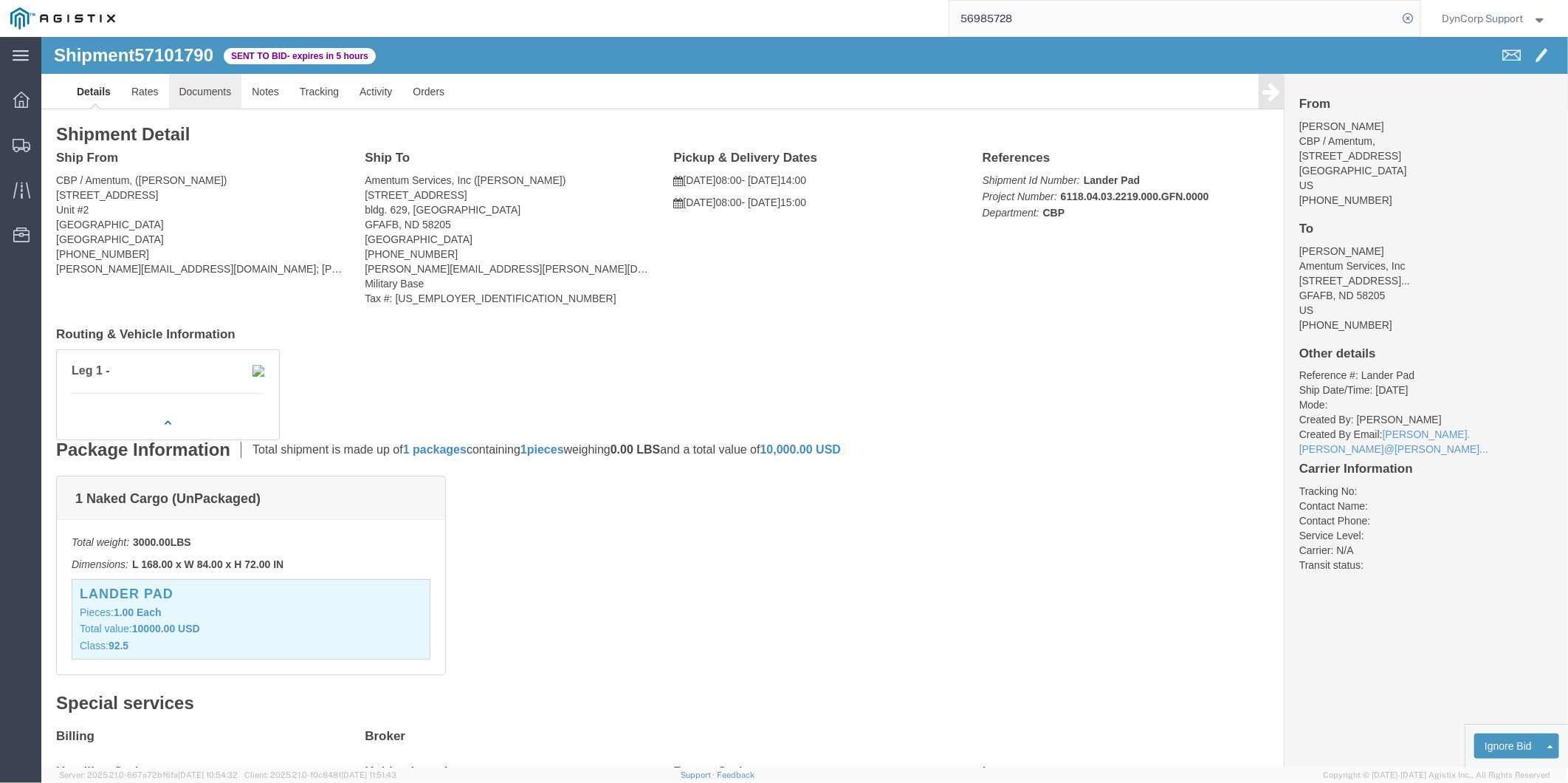
click link "Documents"
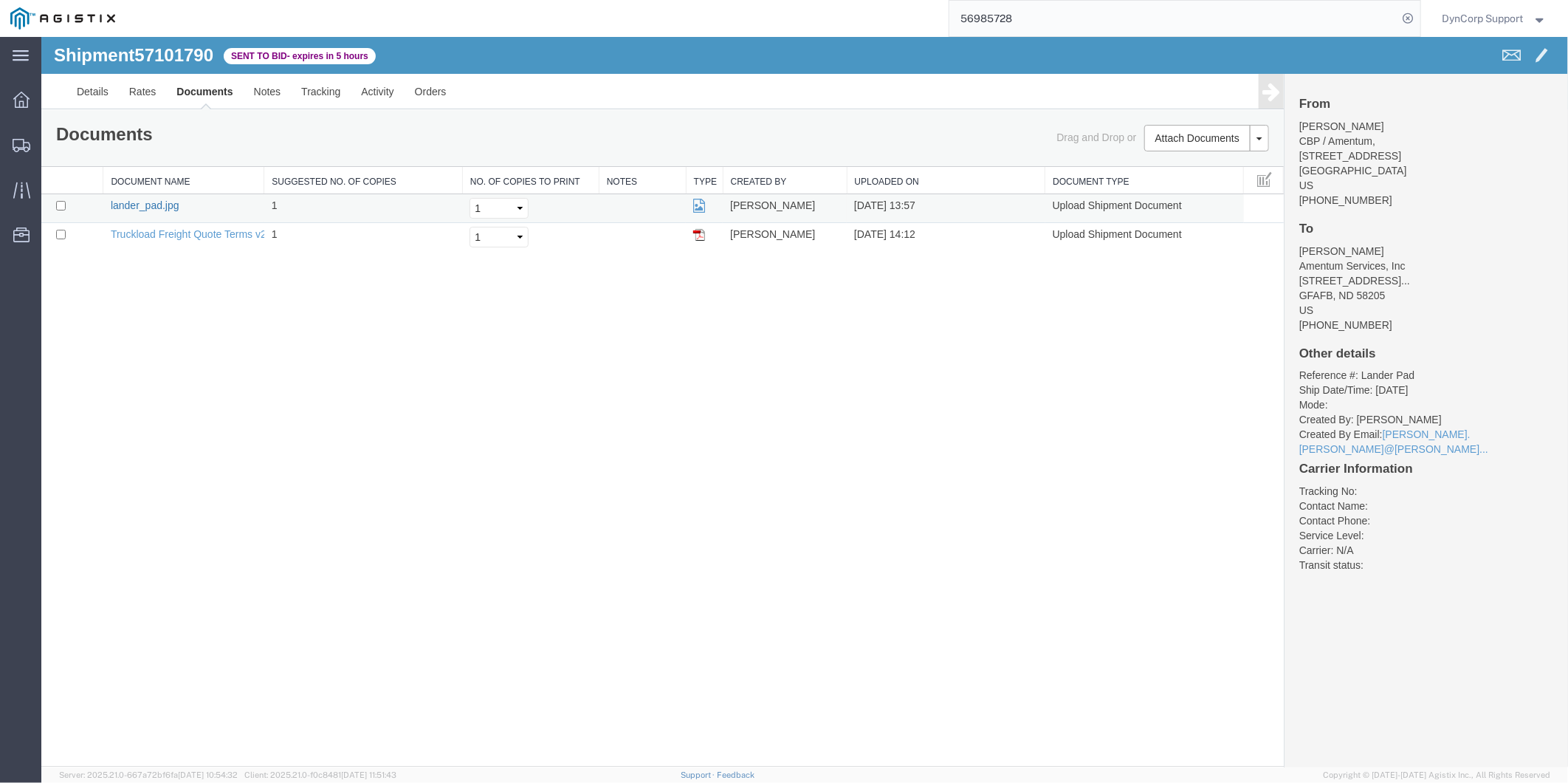
click at [169, 202] on link "lander_pad.jpg" at bounding box center [144, 204] width 68 height 12
click at [261, 98] on link "Notes" at bounding box center [266, 90] width 48 height 35
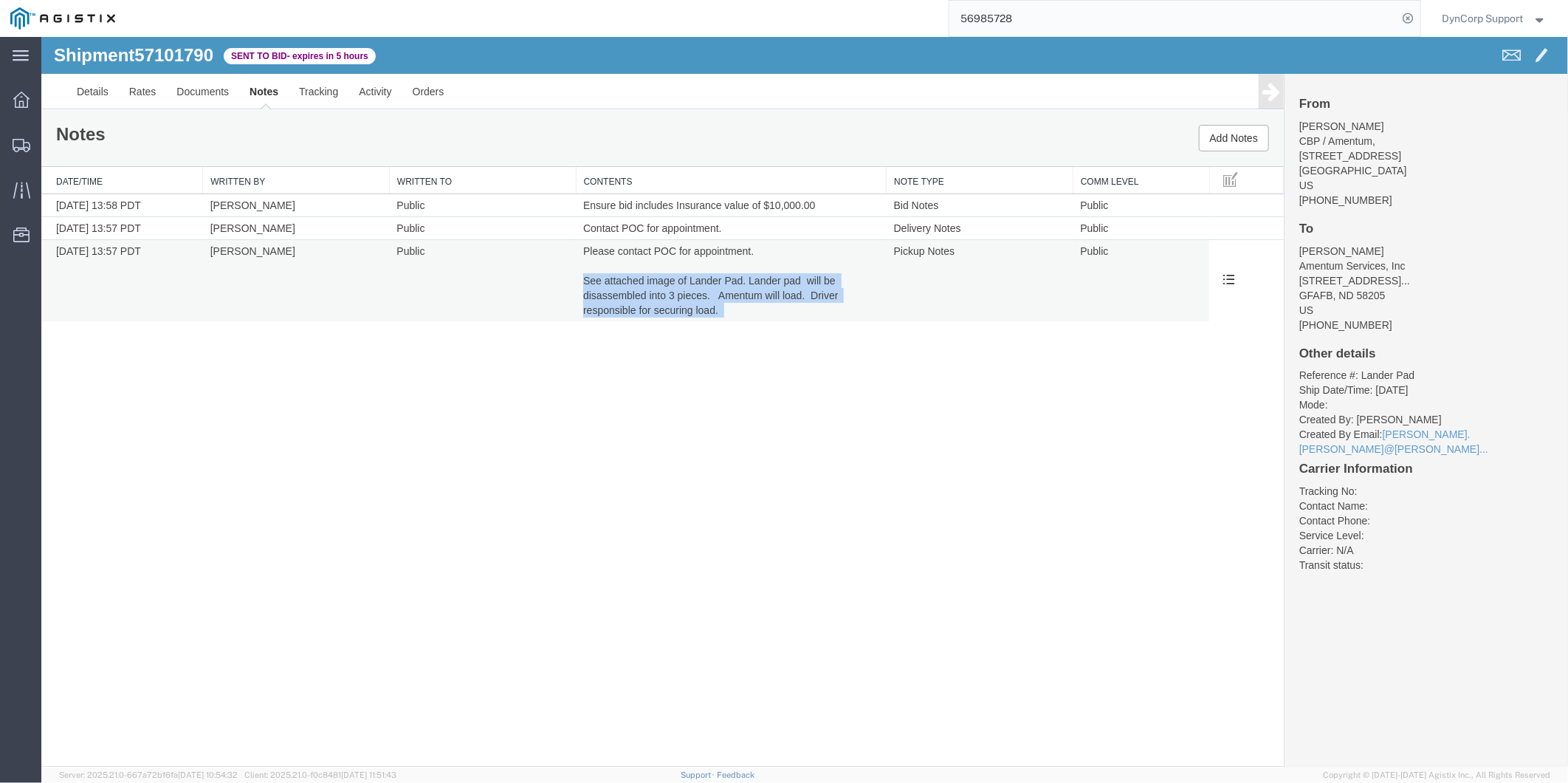
drag, startPoint x: 728, startPoint y: 313, endPoint x: 583, endPoint y: 277, distance: 149.4
click at [583, 277] on td "Please contact POC for appointment. See attached image of Lander Pad. Lander pa…" at bounding box center [730, 279] width 311 height 82
copy td "See attached image of Lander Pad. Lander pad will be disassembled into 3 pieces…"
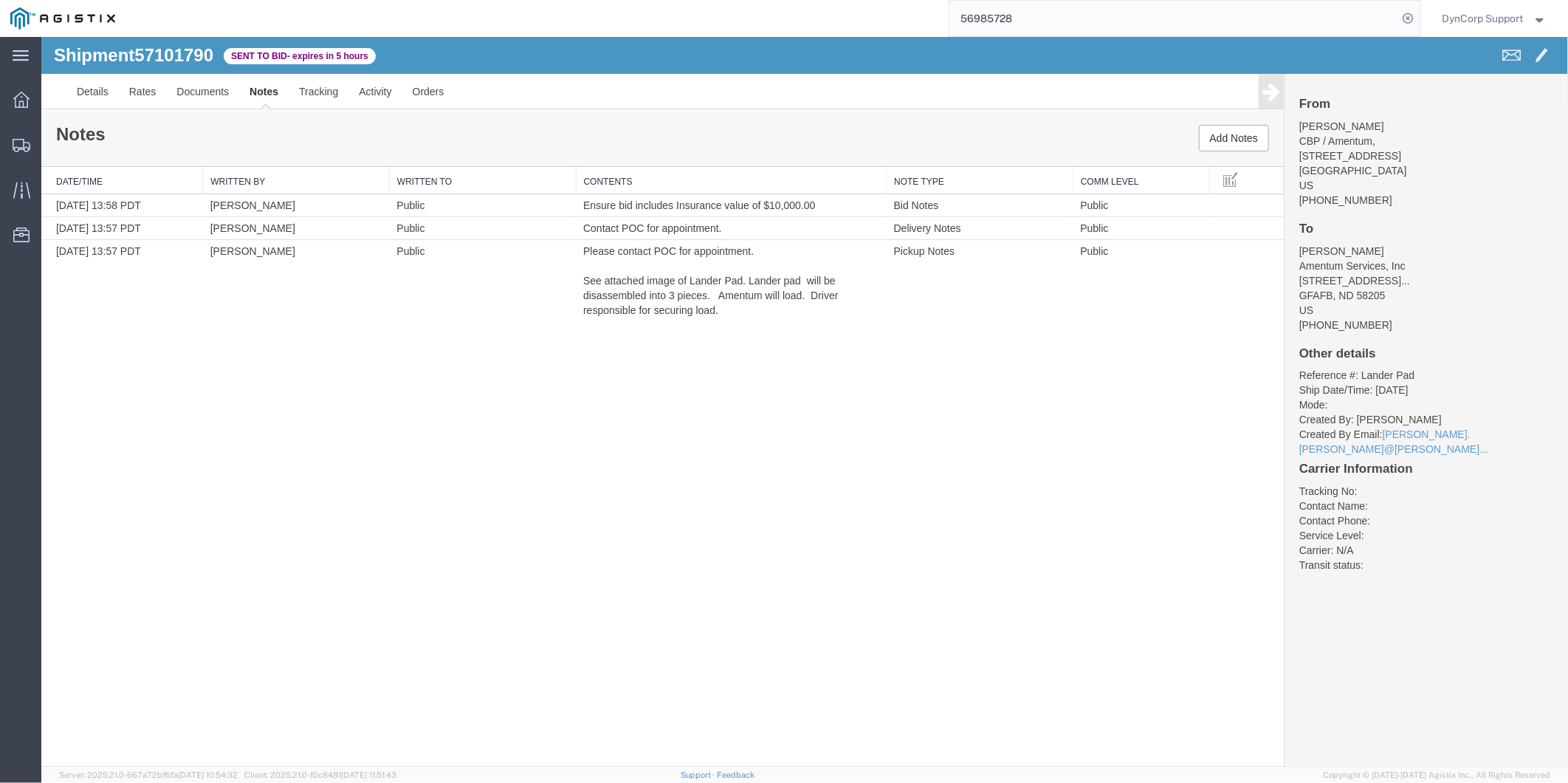
click at [960, 374] on div "Shipment 57101790 3 of 3 Sent to Bid - expires in 5 hours Details Rates Documen…" at bounding box center [804, 400] width 1527 height 730
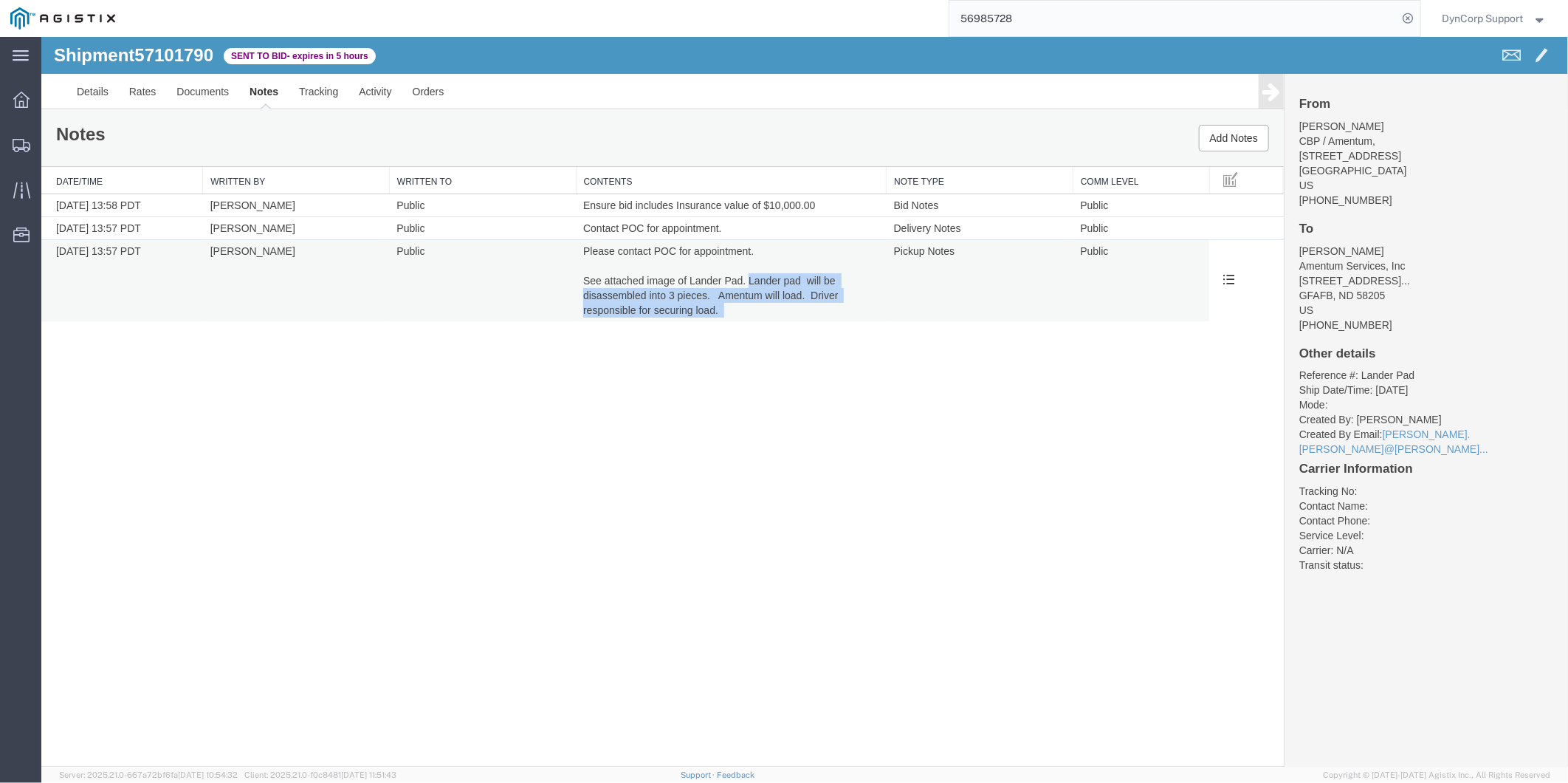
drag, startPoint x: 749, startPoint y: 280, endPoint x: 856, endPoint y: 314, distance: 112.3
click at [856, 314] on td "Please contact POC for appointment. See attached image of Lander Pad. Lander pa…" at bounding box center [730, 279] width 311 height 82
